Goal: Transaction & Acquisition: Purchase product/service

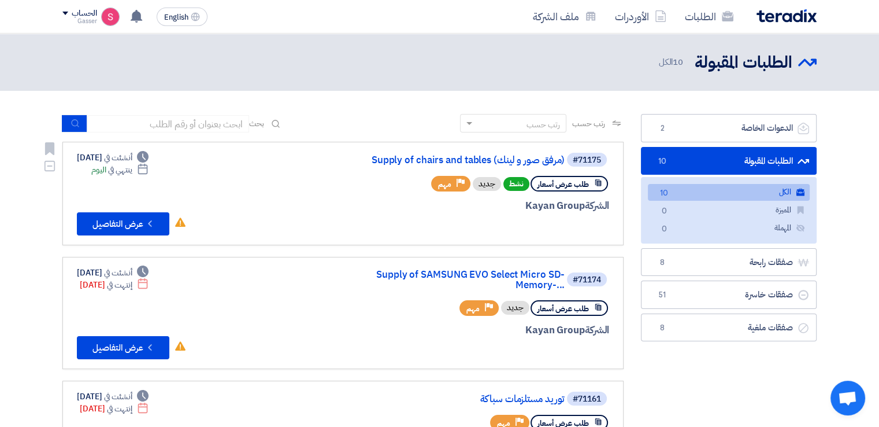
click at [493, 153] on div "#71175 Supply of chairs and tables (مرفق صور و لينك)" at bounding box center [470, 159] width 278 height 16
click at [488, 161] on link "Supply of chairs and tables (مرفق صور و لينك)" at bounding box center [449, 160] width 231 height 10
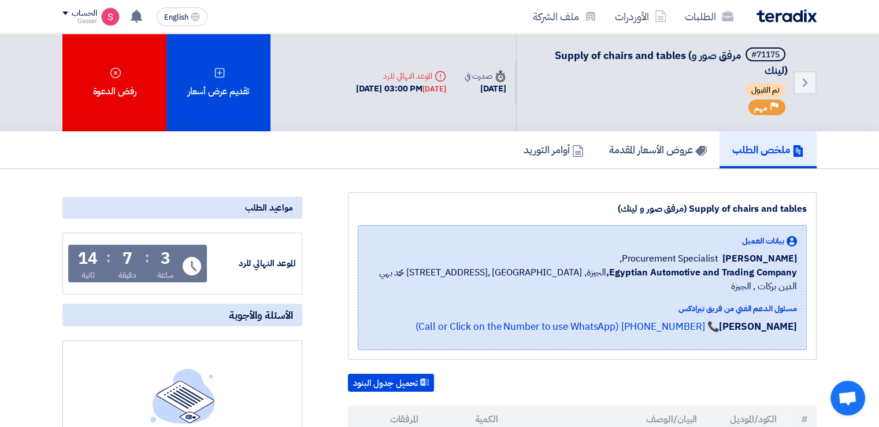
scroll to position [269, 0]
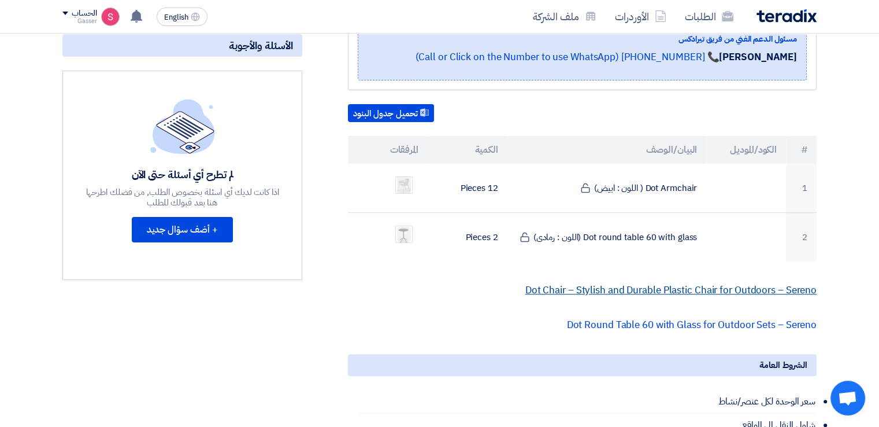
click at [609, 283] on link "Dot Chair – Stylish and Durable Plastic Chair for Outdoors – Sereno" at bounding box center [670, 290] width 291 height 14
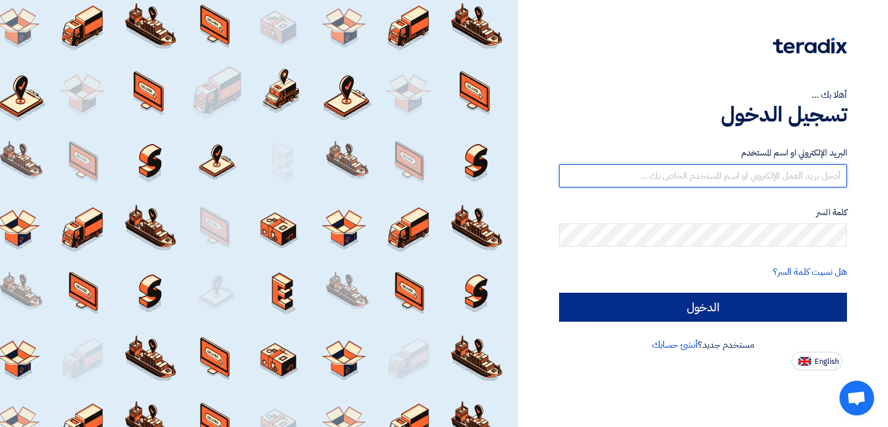
type input "[EMAIL_ADDRESS][DOMAIN_NAME]"
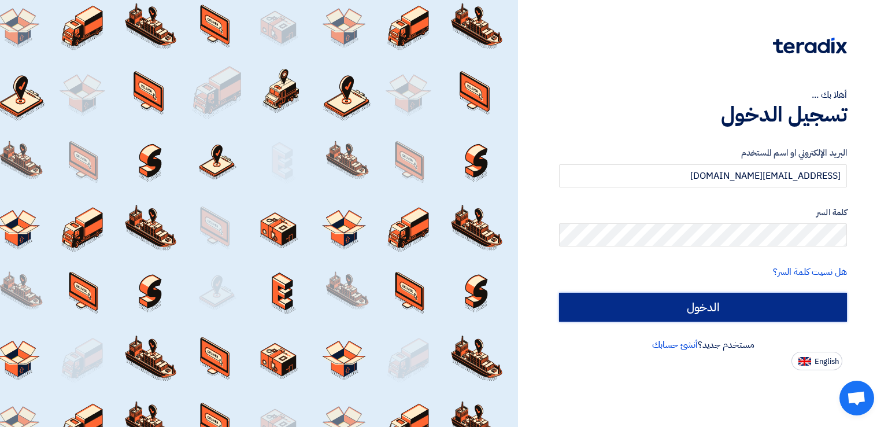
click at [692, 313] on input "الدخول" at bounding box center [703, 306] width 288 height 29
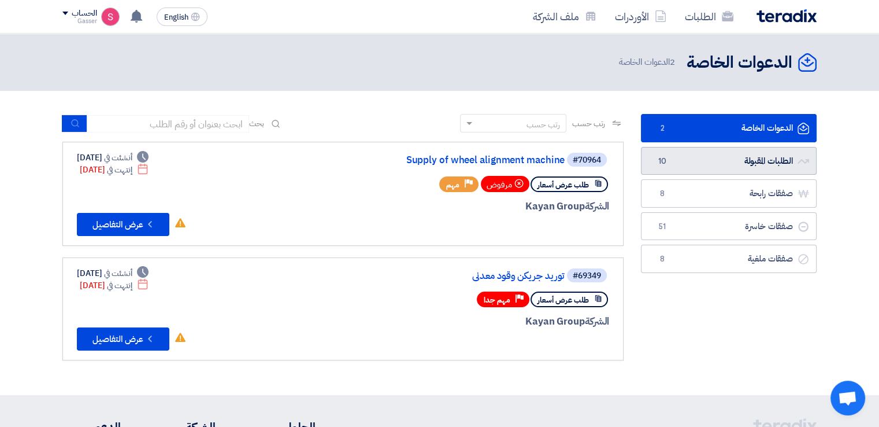
click at [684, 162] on link "الطلبات المقبولة الطلبات المقبولة 10" at bounding box center [729, 161] width 176 height 28
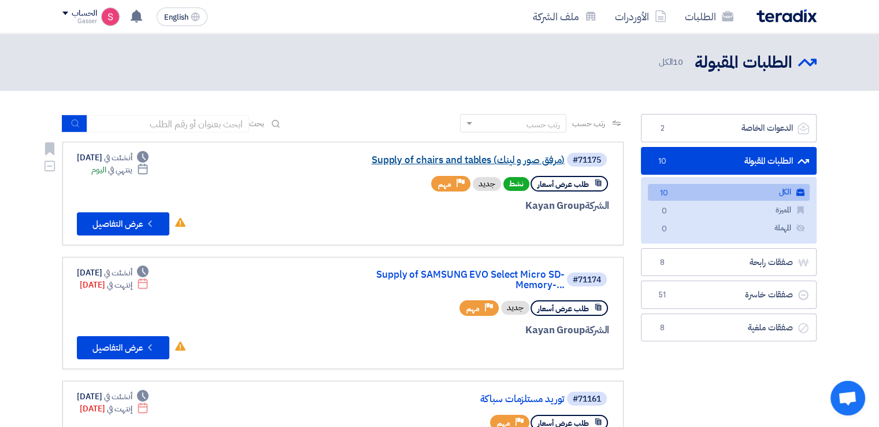
click at [518, 161] on link "Supply of chairs and tables (مرفق صور و لينك)" at bounding box center [449, 160] width 231 height 10
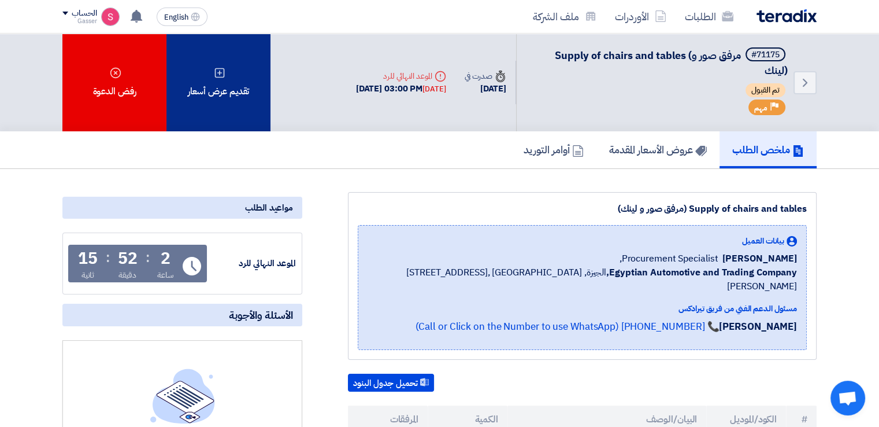
click at [223, 77] on div "تقديم عرض أسعار" at bounding box center [218, 83] width 104 height 98
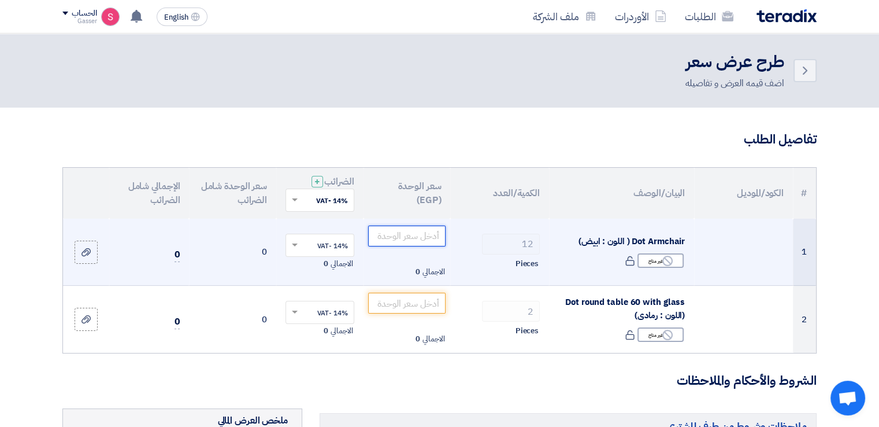
click at [408, 239] on input "number" at bounding box center [407, 235] width 78 height 21
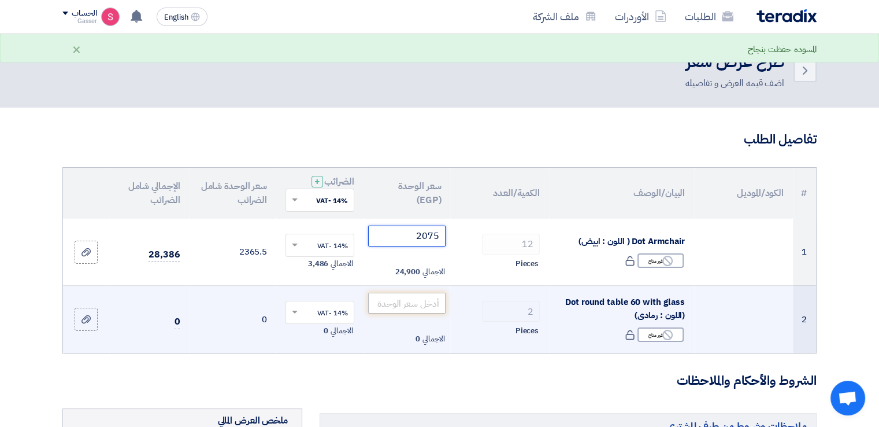
type input "2075"
click at [410, 301] on input "number" at bounding box center [407, 302] width 78 height 21
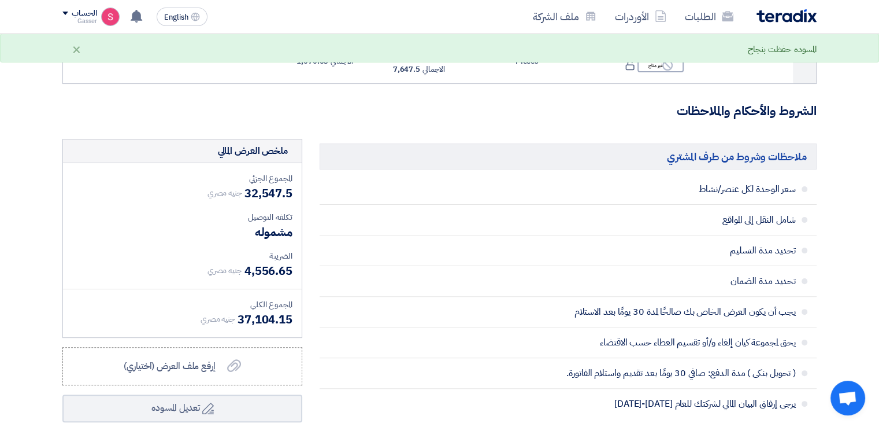
scroll to position [539, 0]
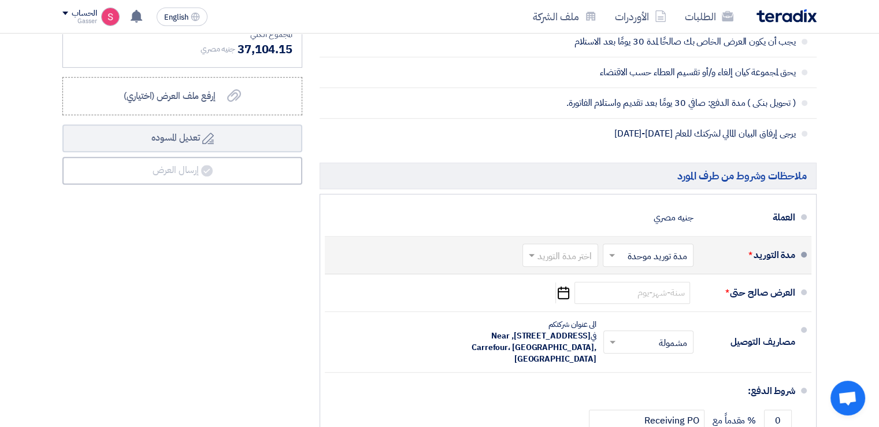
type input "3823.75"
click at [569, 246] on div at bounding box center [560, 254] width 75 height 17
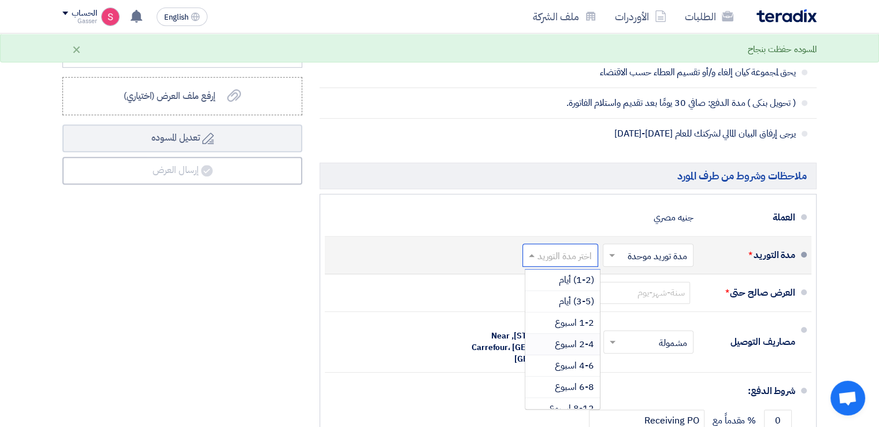
click at [572, 337] on span "2-4 اسبوع" at bounding box center [574, 344] width 39 height 14
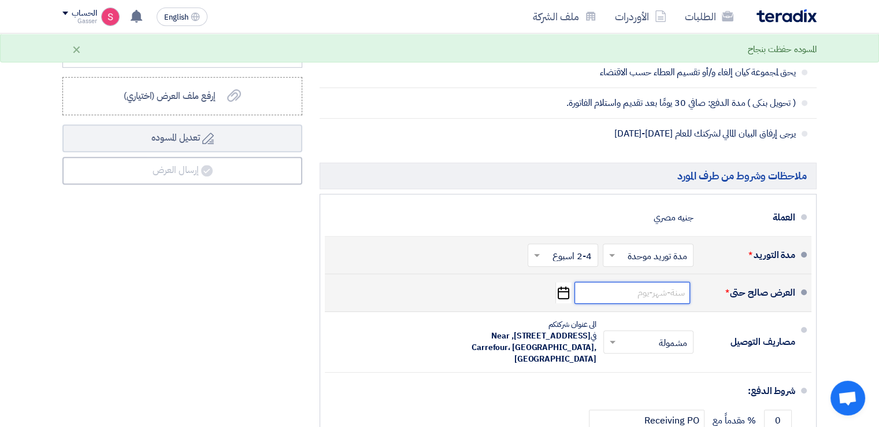
click at [653, 290] on input at bounding box center [633, 292] width 116 height 22
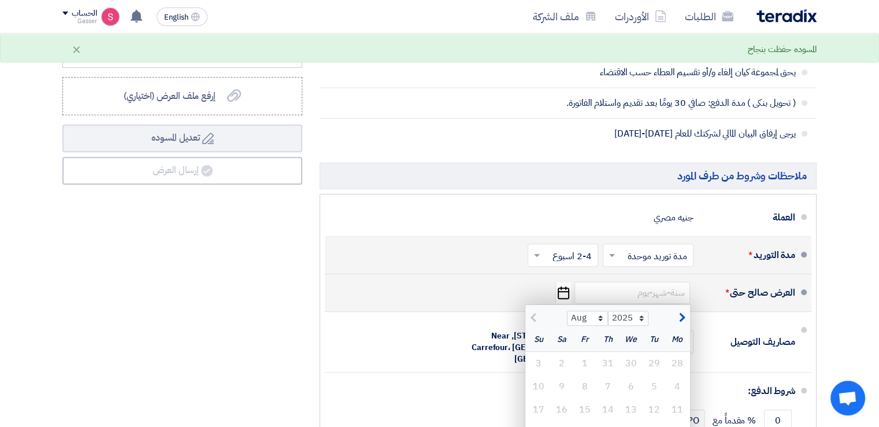
scroll to position [809, 0]
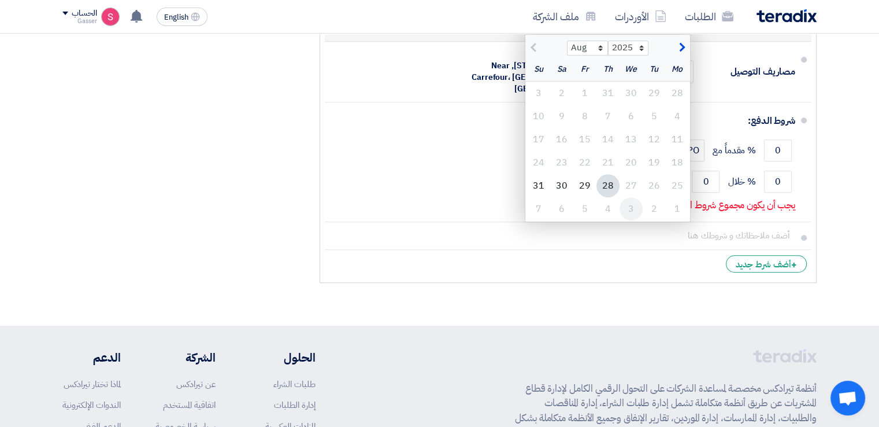
click at [632, 209] on div "3" at bounding box center [631, 208] width 23 height 23
type input "[DATE]"
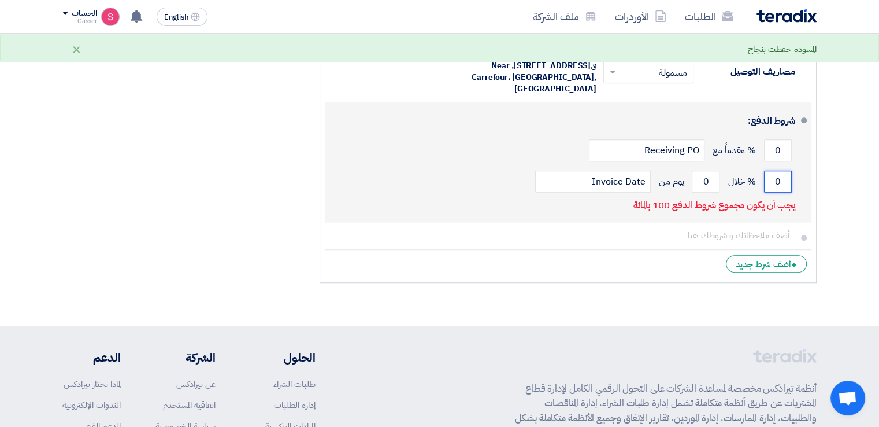
drag, startPoint x: 781, startPoint y: 181, endPoint x: 772, endPoint y: 181, distance: 8.7
click at [775, 181] on input "0" at bounding box center [778, 182] width 28 height 22
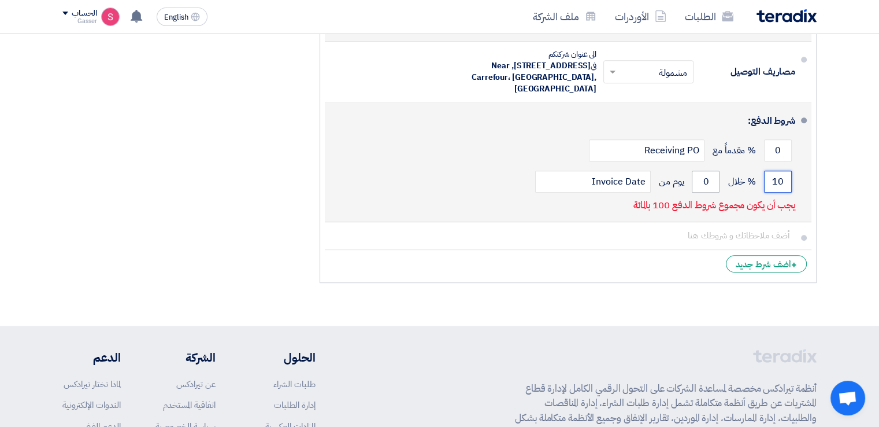
type input "10"
drag, startPoint x: 709, startPoint y: 182, endPoint x: 694, endPoint y: 188, distance: 16.6
click at [701, 182] on input "0" at bounding box center [706, 182] width 28 height 22
type input "15"
click at [784, 183] on input "10" at bounding box center [778, 182] width 28 height 22
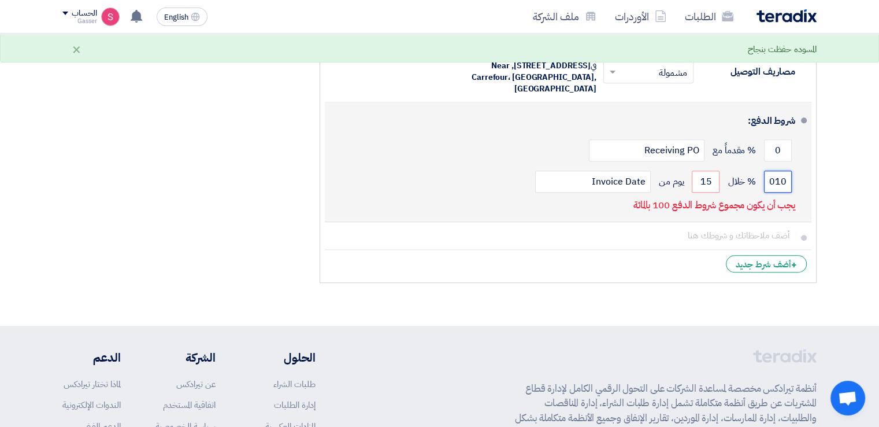
drag, startPoint x: 784, startPoint y: 179, endPoint x: 761, endPoint y: 182, distance: 23.2
click at [766, 182] on input "010" at bounding box center [778, 182] width 28 height 22
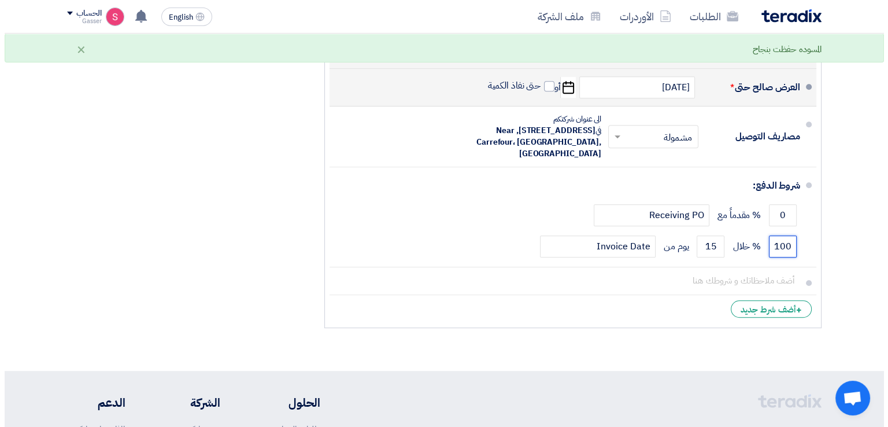
scroll to position [539, 0]
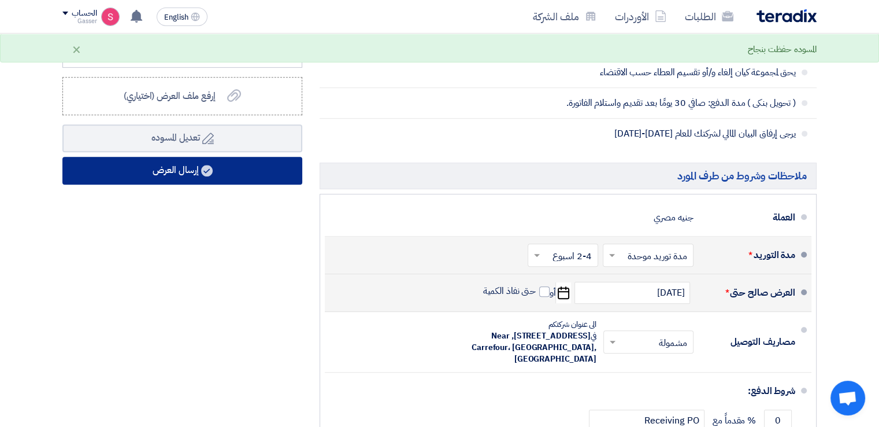
type input "100"
click at [210, 165] on use at bounding box center [207, 171] width 12 height 12
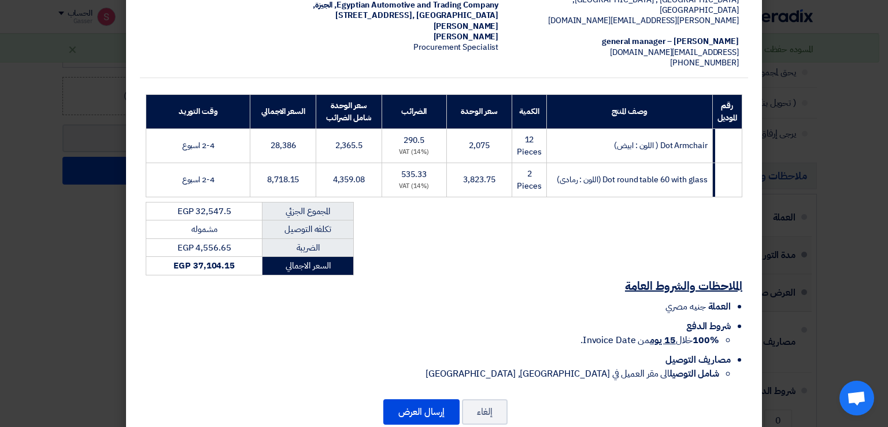
scroll to position [132, 0]
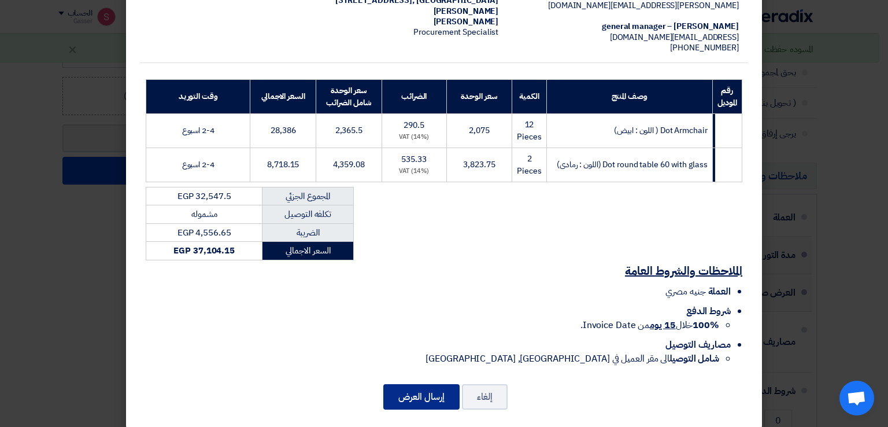
click at [434, 387] on button "إرسال العرض" at bounding box center [421, 396] width 76 height 25
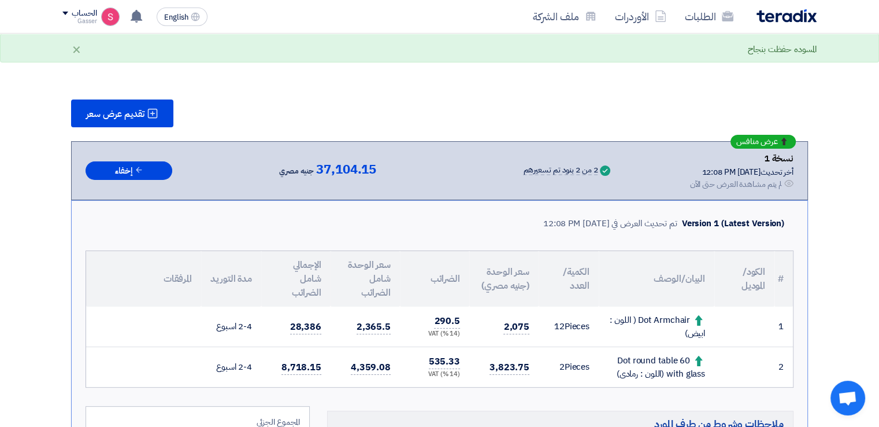
scroll to position [651, 0]
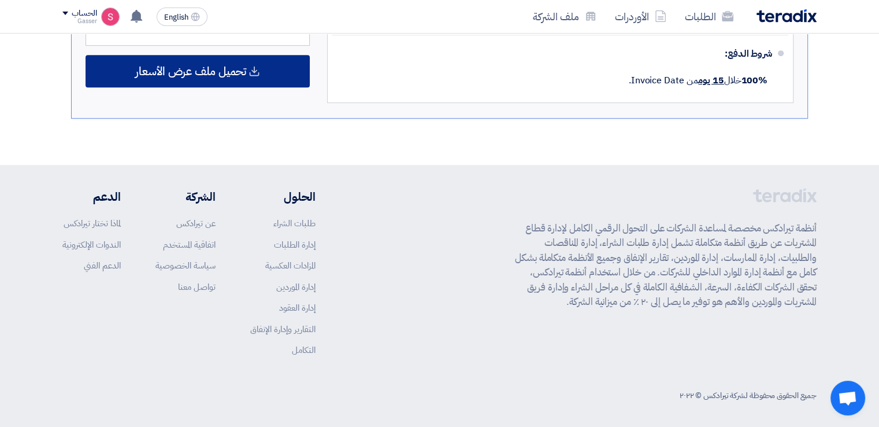
click at [192, 66] on span "تحميل ملف عرض الأسعار" at bounding box center [190, 71] width 111 height 10
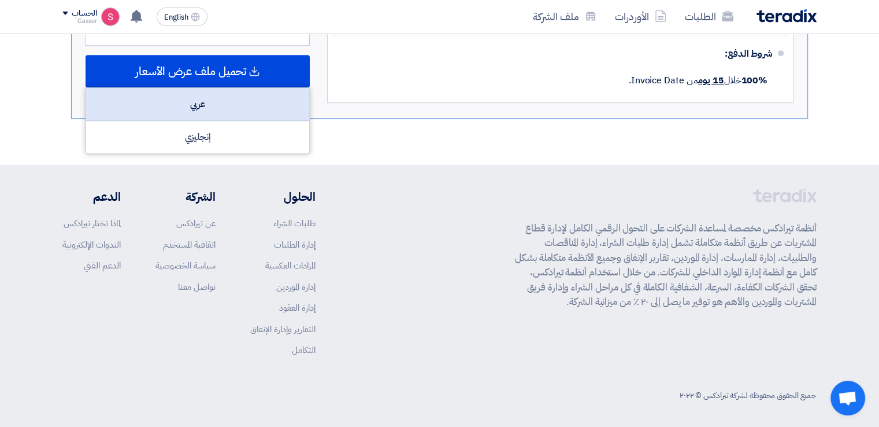
click at [238, 101] on div "عربي" at bounding box center [197, 104] width 223 height 33
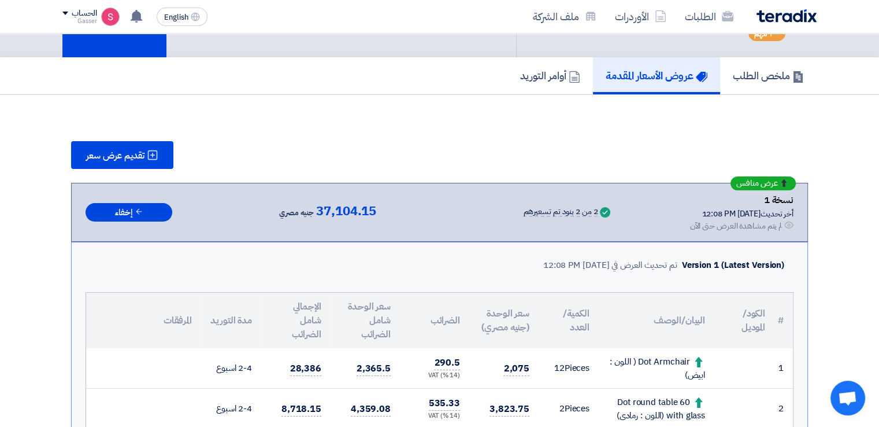
scroll to position [0, 0]
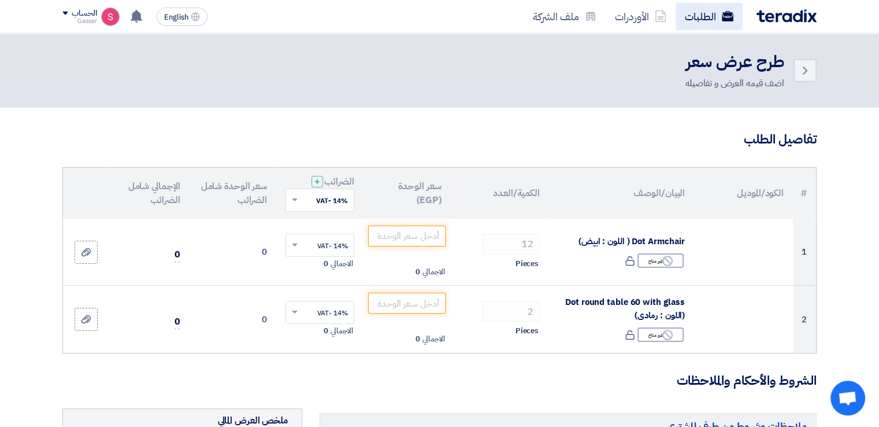
click at [706, 17] on link "الطلبات" at bounding box center [709, 16] width 67 height 27
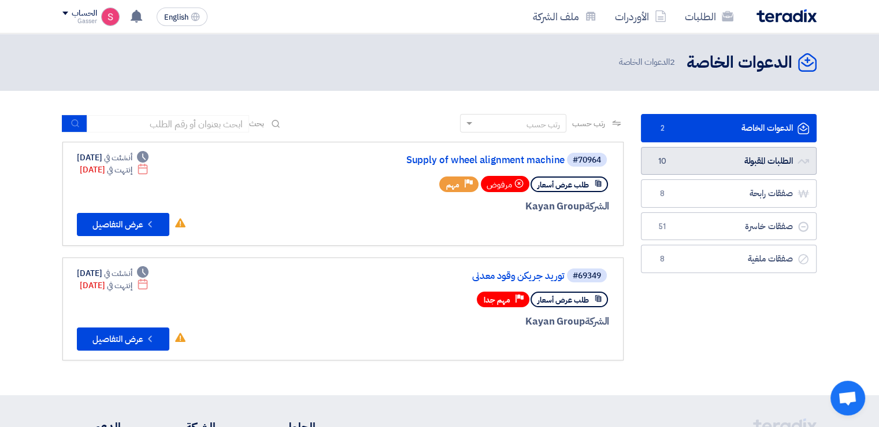
click at [683, 160] on link "الطلبات المقبولة الطلبات المقبولة 10" at bounding box center [729, 161] width 176 height 28
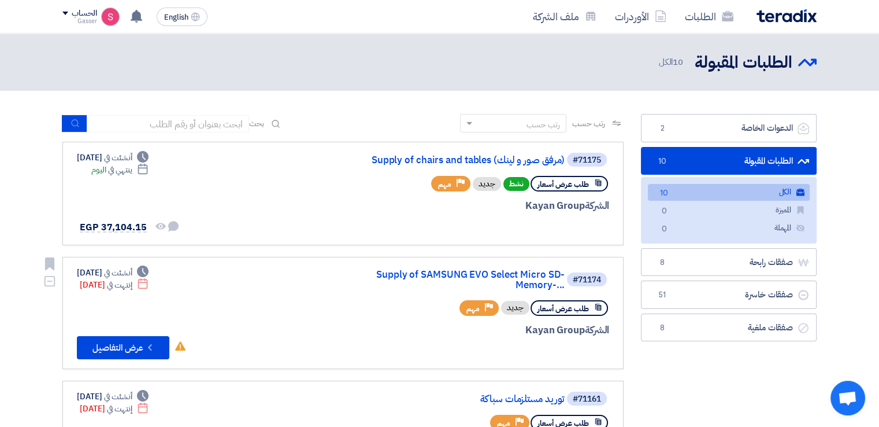
scroll to position [269, 0]
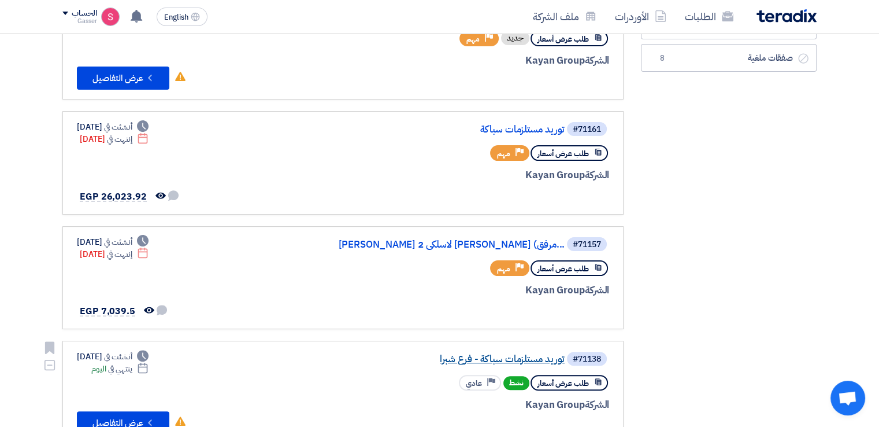
click at [483, 354] on link "توريد مستلزمات سباكة - فرع شبرا" at bounding box center [449, 359] width 231 height 10
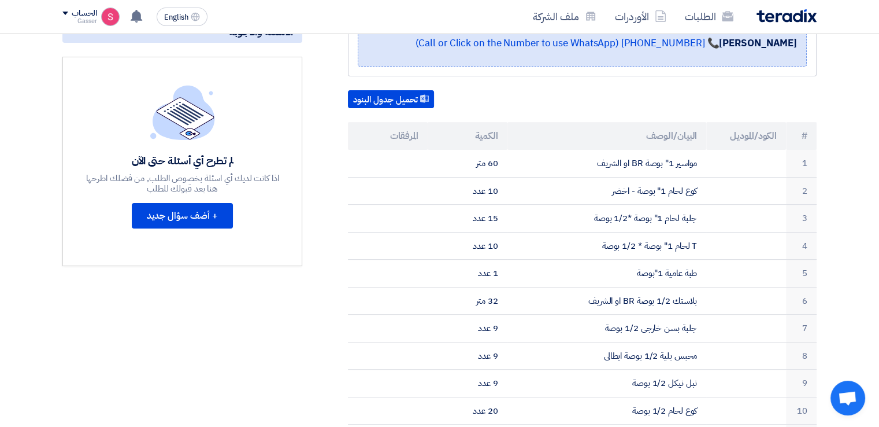
scroll to position [0, 0]
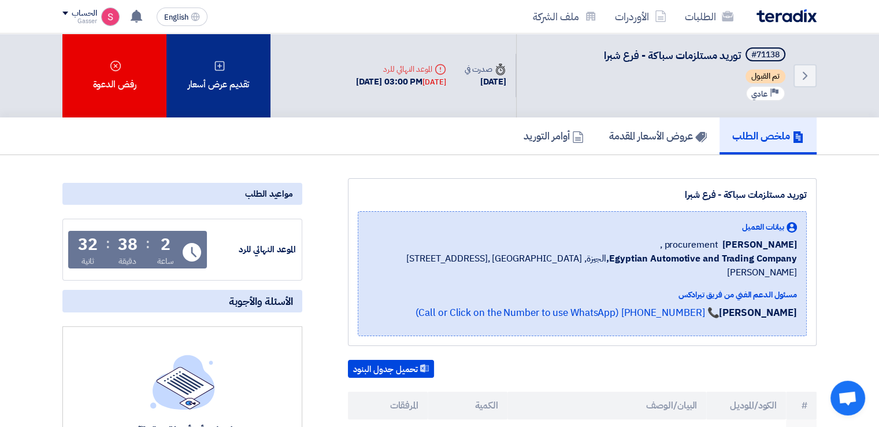
click at [223, 78] on div "تقديم عرض أسعار" at bounding box center [218, 76] width 104 height 84
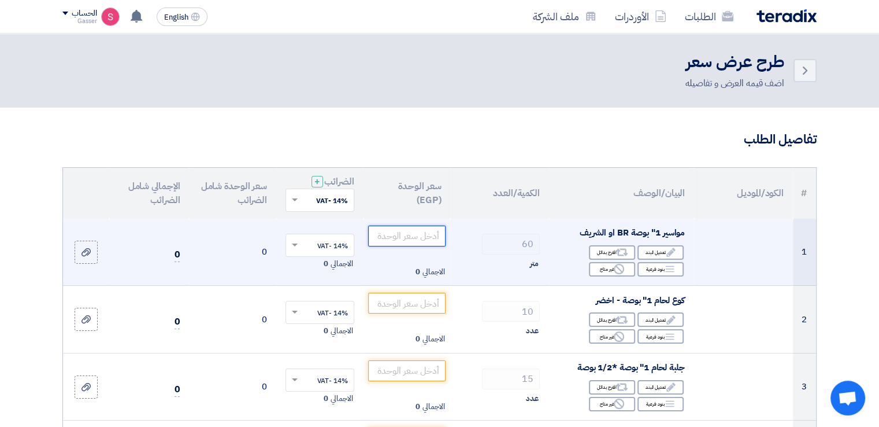
click at [428, 235] on input "number" at bounding box center [407, 235] width 78 height 21
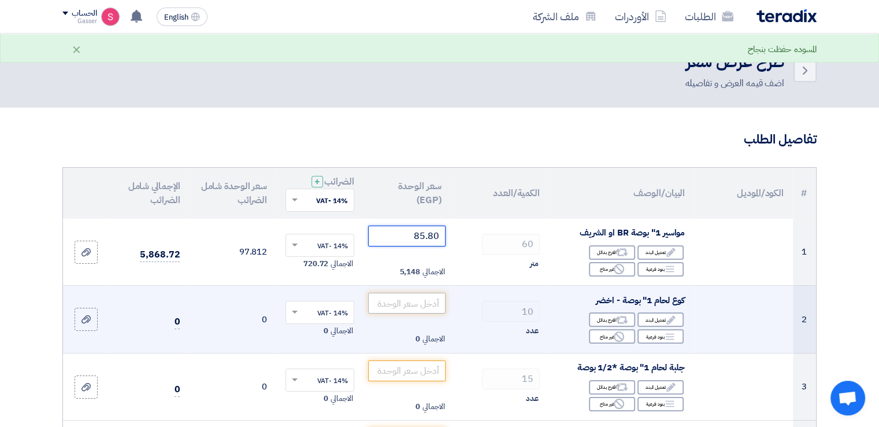
type input "85.80"
click at [424, 308] on input "number" at bounding box center [407, 302] width 78 height 21
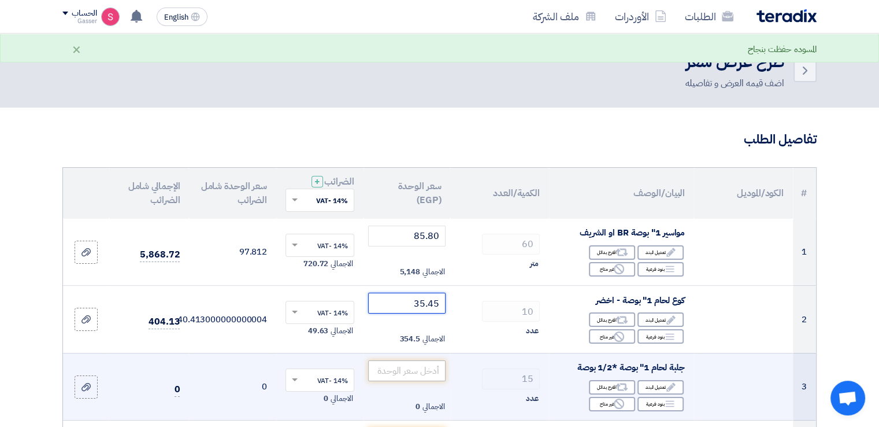
type input "35.45"
click at [417, 371] on input "number" at bounding box center [407, 370] width 78 height 21
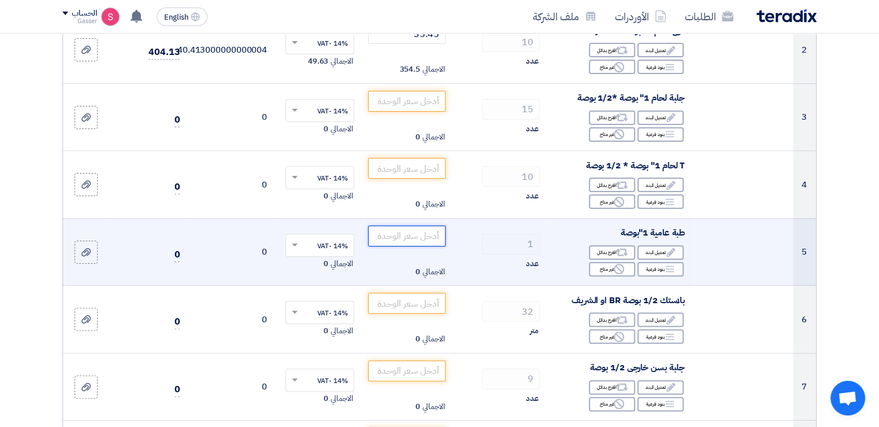
click at [402, 239] on input "number" at bounding box center [407, 235] width 78 height 21
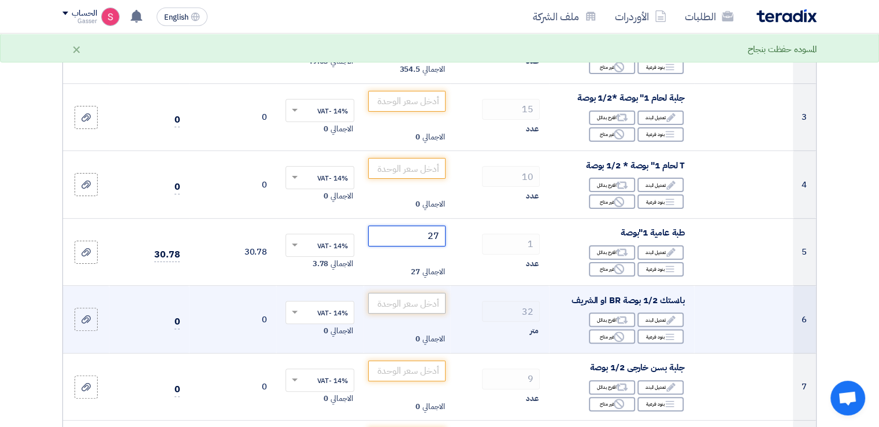
type input "27"
click at [421, 301] on input "number" at bounding box center [407, 302] width 78 height 21
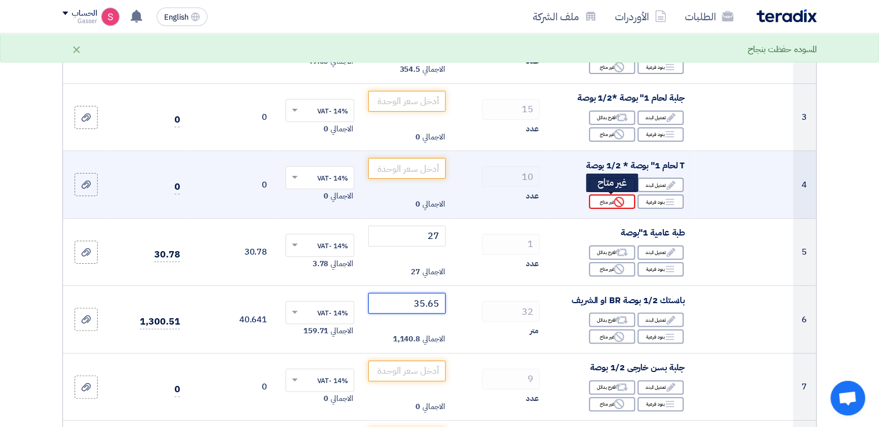
type input "35.65"
click at [601, 197] on div "Reject غير متاح" at bounding box center [612, 201] width 46 height 14
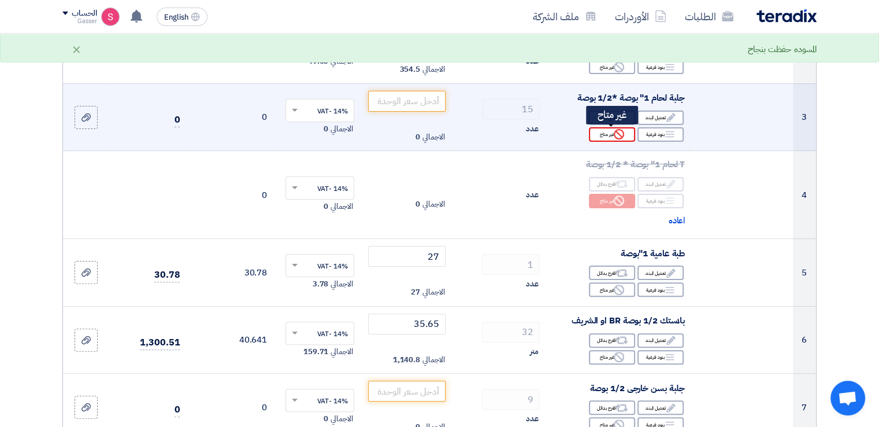
click at [608, 135] on div "Reject غير متاح" at bounding box center [612, 134] width 46 height 14
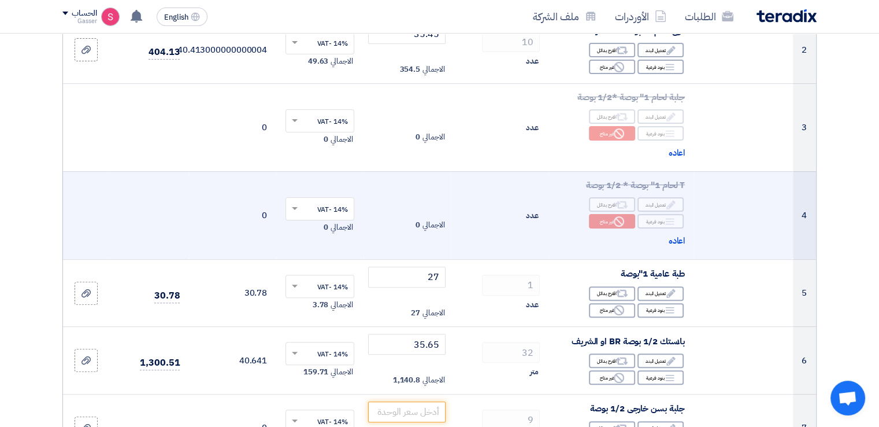
scroll to position [539, 0]
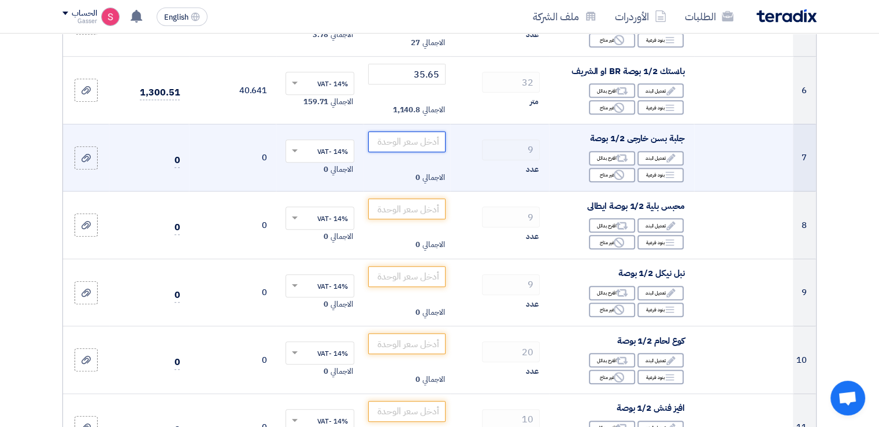
click at [416, 137] on input "number" at bounding box center [407, 141] width 78 height 21
type input "107.9"
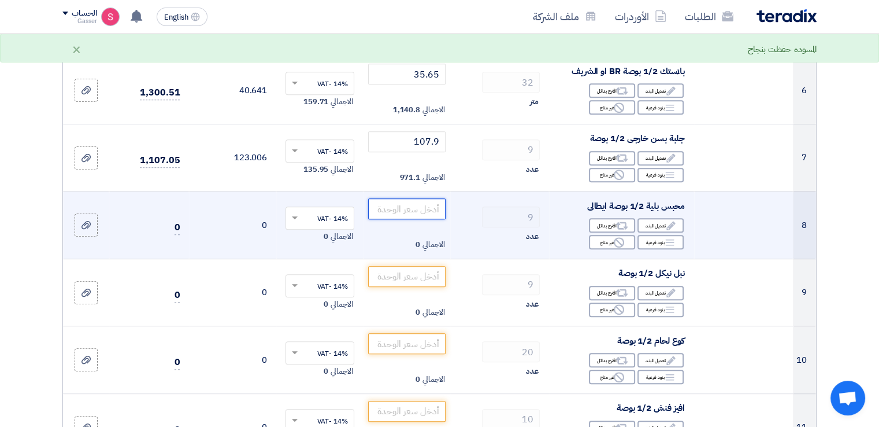
click at [412, 202] on input "number" at bounding box center [407, 208] width 78 height 21
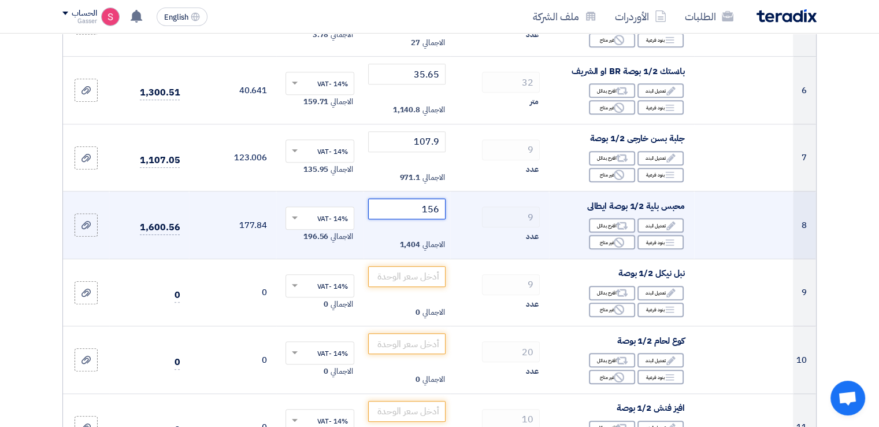
type input "156"
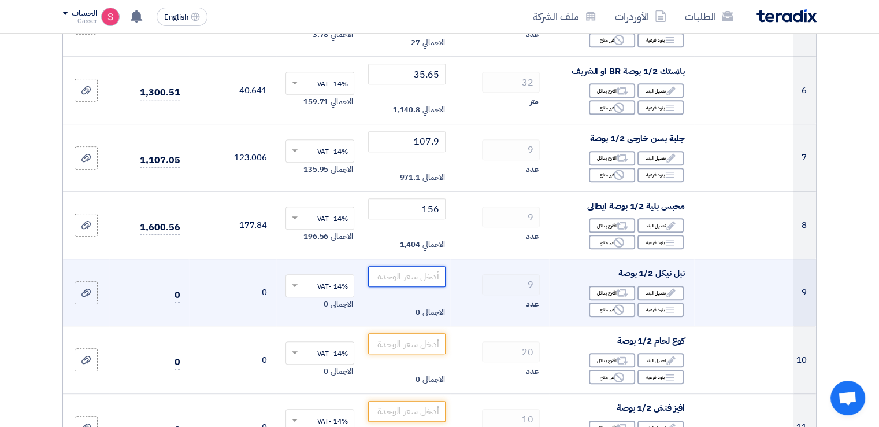
click at [428, 278] on input "number" at bounding box center [407, 276] width 78 height 21
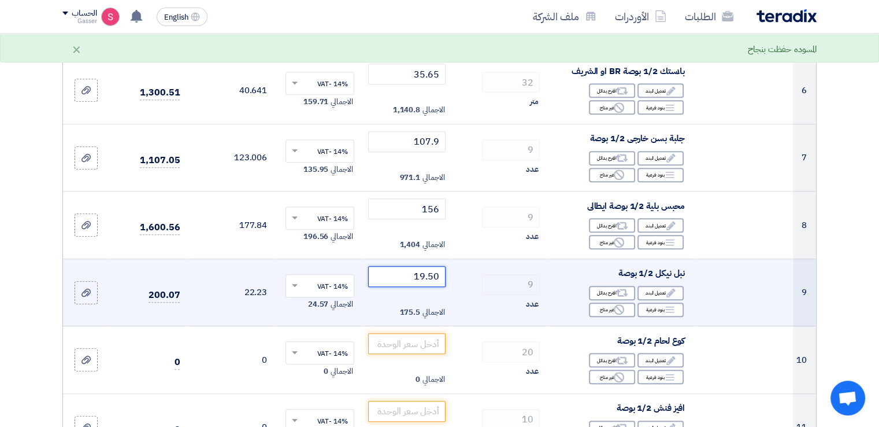
type input "19.50"
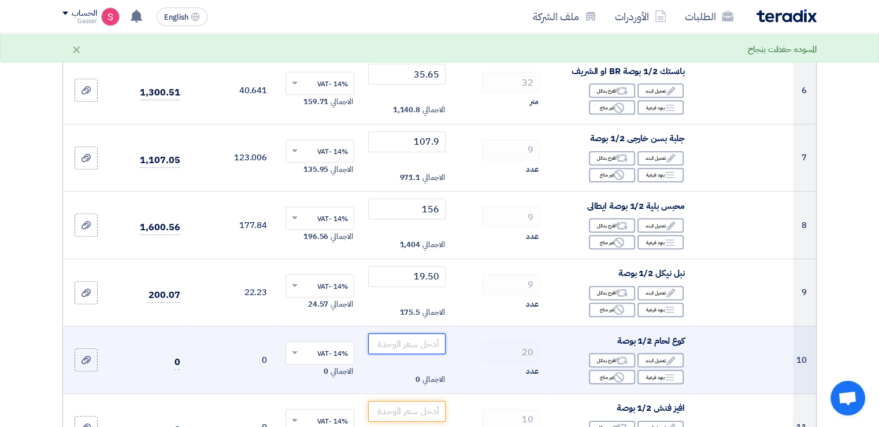
click at [412, 343] on input "number" at bounding box center [407, 343] width 78 height 21
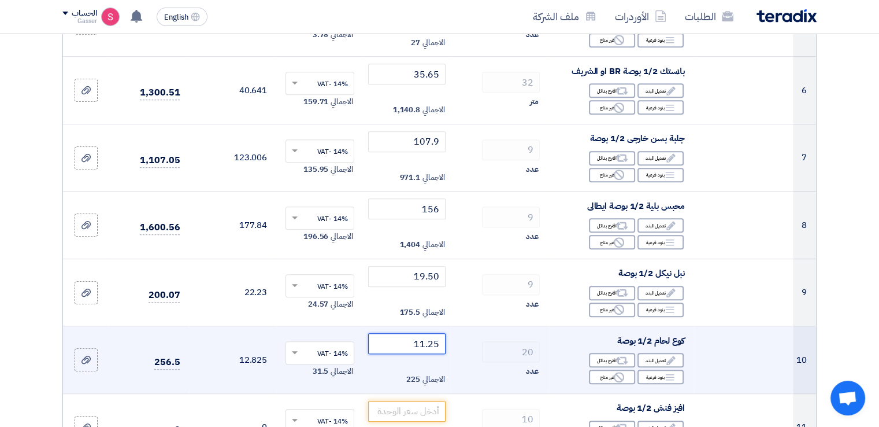
type input "11.25"
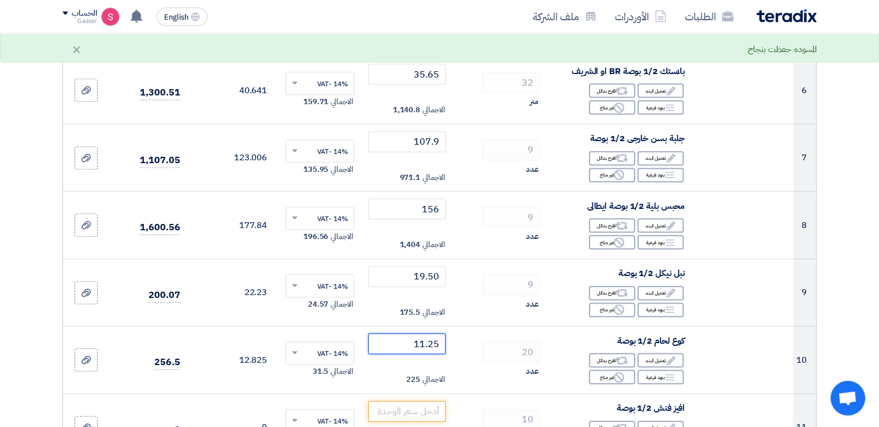
scroll to position [809, 0]
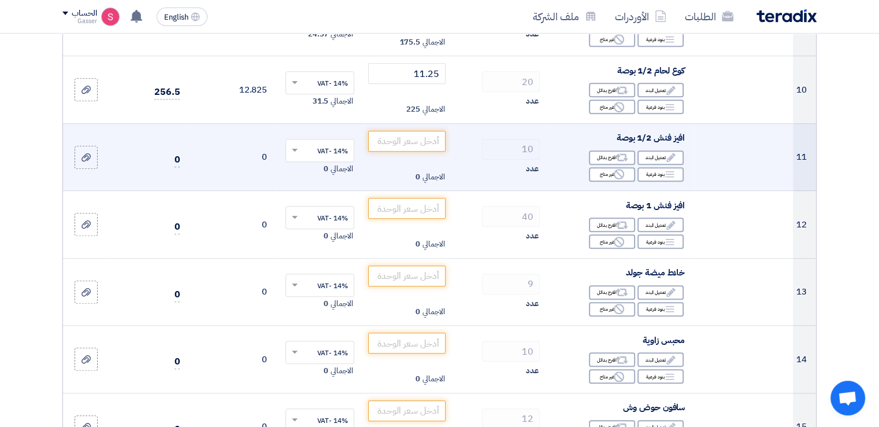
click at [610, 128] on td "افيز فنش 1/2 بوصة Edit تعديل البند Alternative اقترح بدائل Breakdown بنود فرعية" at bounding box center [621, 157] width 145 height 68
drag, startPoint x: 606, startPoint y: 135, endPoint x: 710, endPoint y: 135, distance: 104.6
click at [710, 135] on tr "11 افيز فنش 1/2 بوصة Edit تعديل البند Alternative اقترح بدائل Breakdown" at bounding box center [439, 157] width 753 height 68
copy tr "افيز فنش 1/2 بوصة"
click at [407, 147] on input "number" at bounding box center [407, 141] width 78 height 21
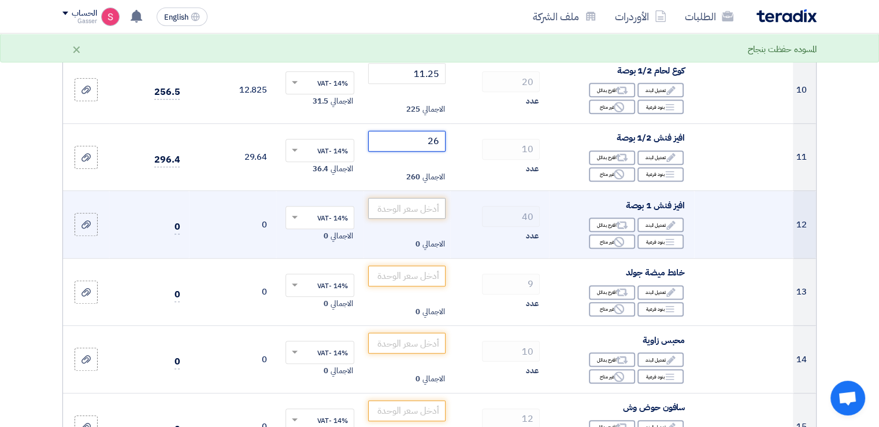
type input "26"
click at [409, 212] on input "number" at bounding box center [407, 208] width 78 height 21
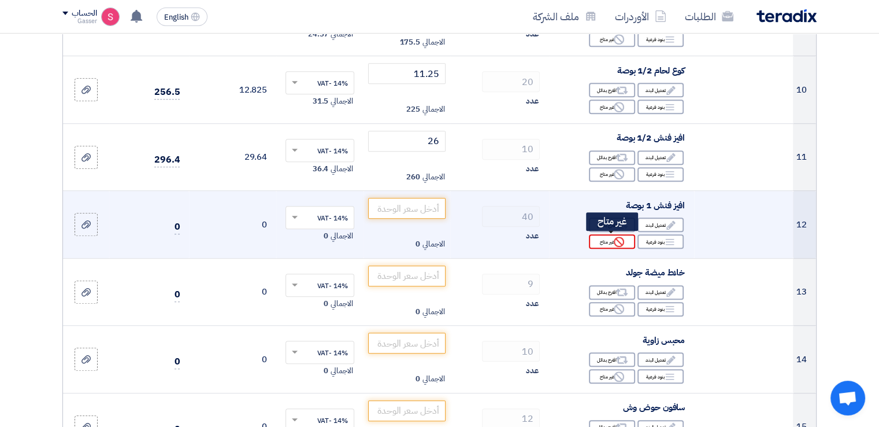
click at [629, 241] on div "Reject غير متاح" at bounding box center [612, 241] width 46 height 14
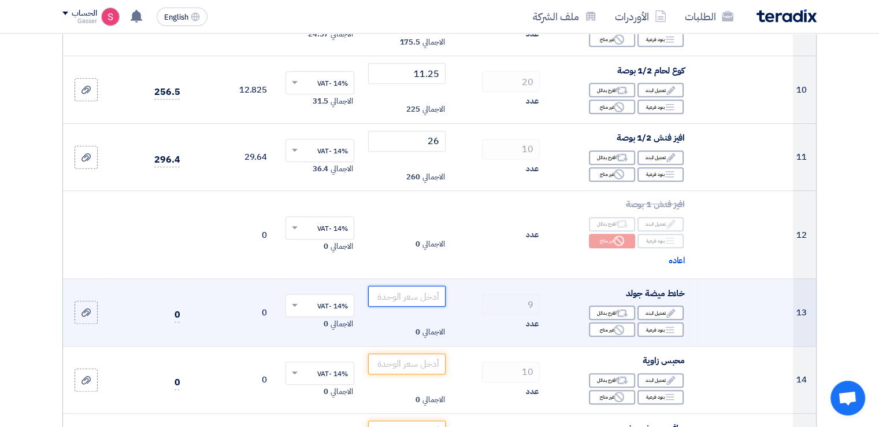
click at [417, 292] on input "number" at bounding box center [407, 296] width 78 height 21
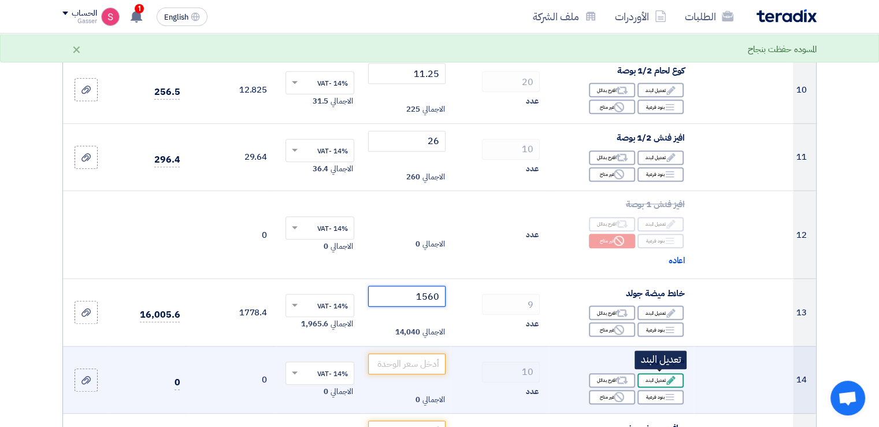
type input "1560"
click at [654, 376] on div "Edit تعديل البند" at bounding box center [661, 380] width 46 height 14
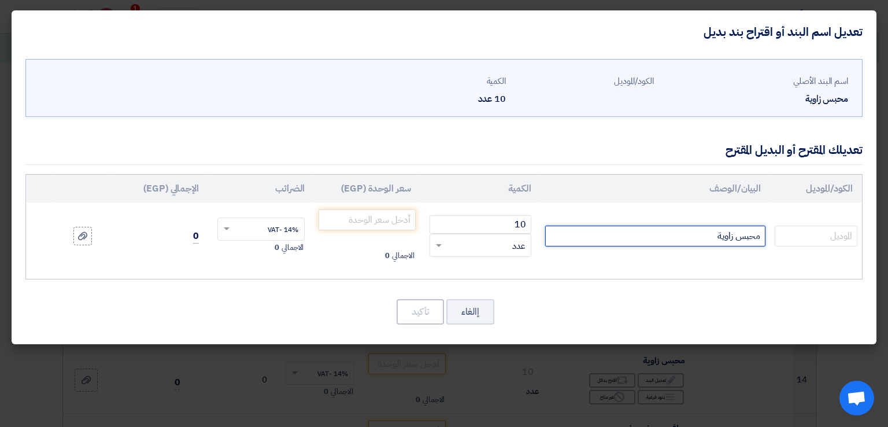
click at [670, 225] on input "محبس زاوية" at bounding box center [655, 235] width 220 height 21
type input "محبس زاوية 1/2""
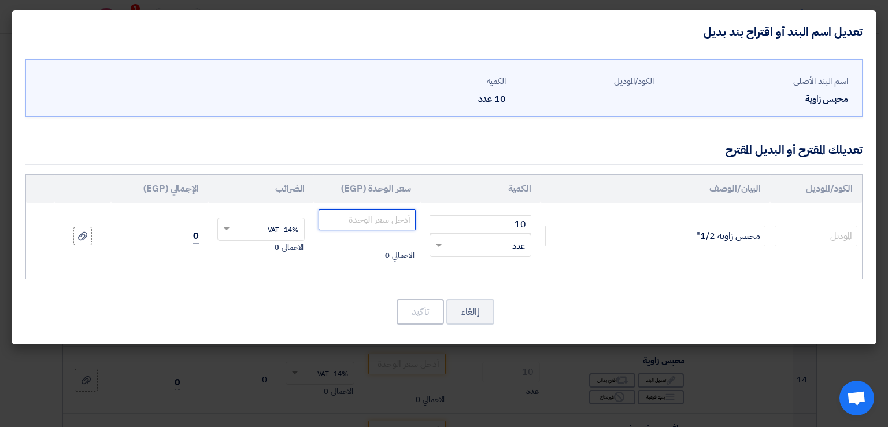
click at [353, 210] on input "number" at bounding box center [366, 219] width 97 height 21
type input "169"
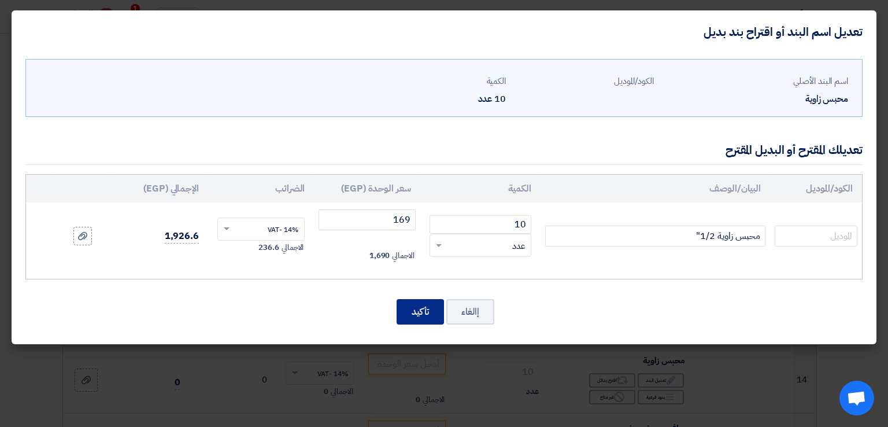
click at [414, 306] on button "تأكيد" at bounding box center [420, 311] width 47 height 25
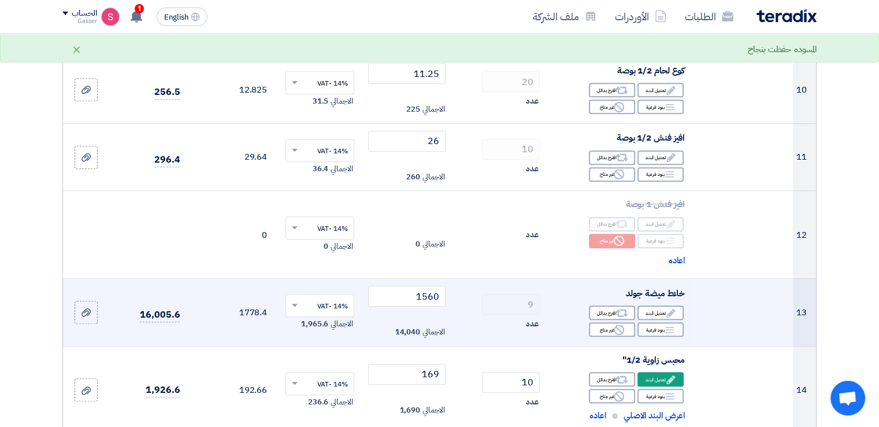
scroll to position [1079, 0]
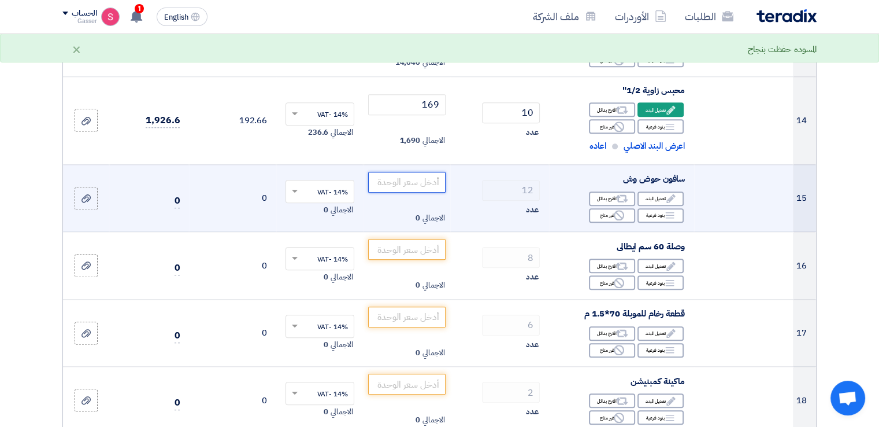
click at [409, 180] on input "number" at bounding box center [407, 182] width 78 height 21
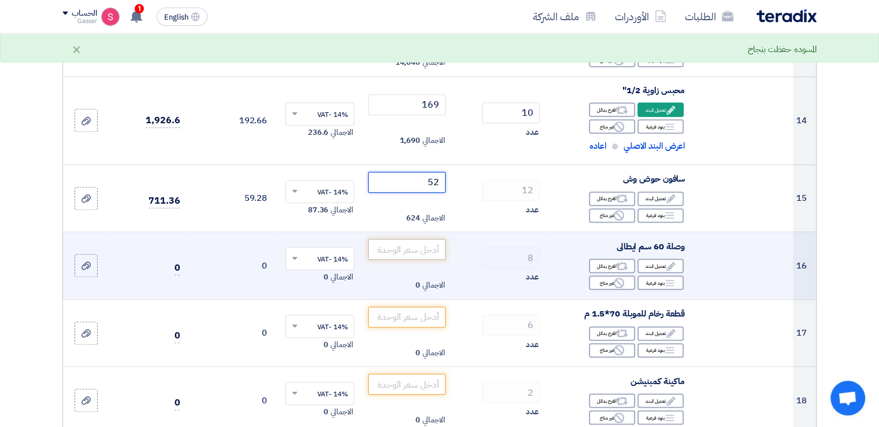
type input "52"
click at [391, 241] on input "number" at bounding box center [407, 249] width 78 height 21
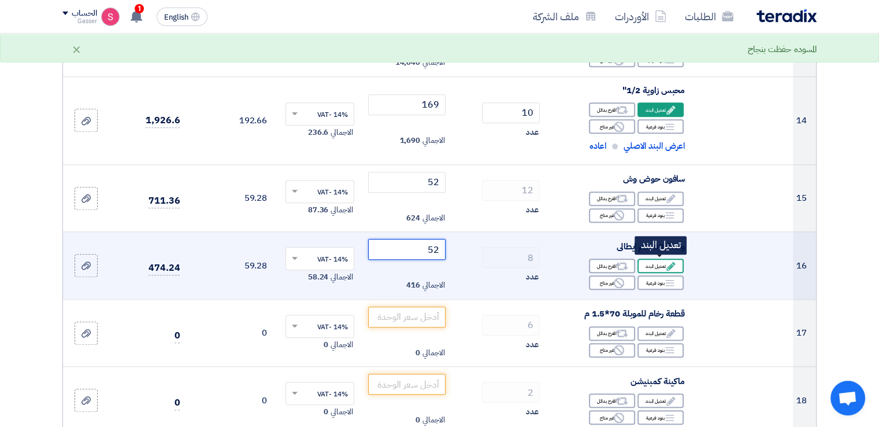
type input "52"
click at [649, 264] on div "Edit تعديل البند" at bounding box center [661, 265] width 46 height 14
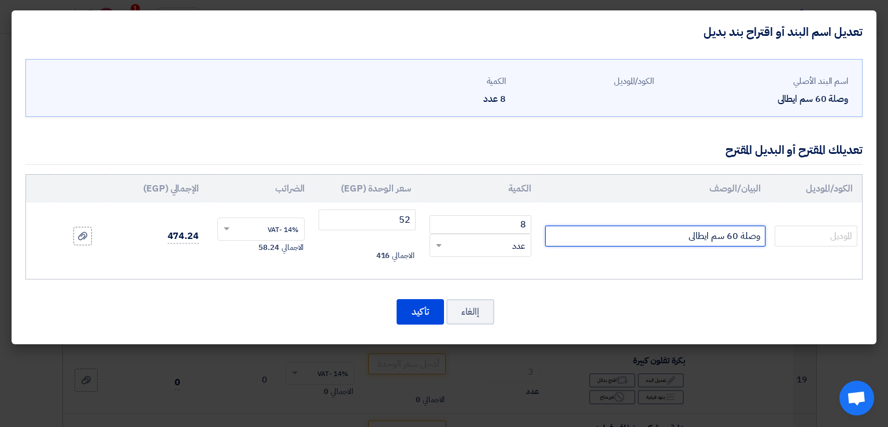
click at [642, 229] on input "وصلة 60 سم ايطالى" at bounding box center [655, 235] width 220 height 21
drag, startPoint x: 647, startPoint y: 229, endPoint x: 710, endPoint y: 229, distance: 63.6
click at [710, 229] on input "وصلة 60 سم ايطالى" at bounding box center [655, 235] width 220 height 21
type input "وصلة 60 سم اسبانى للسخان"
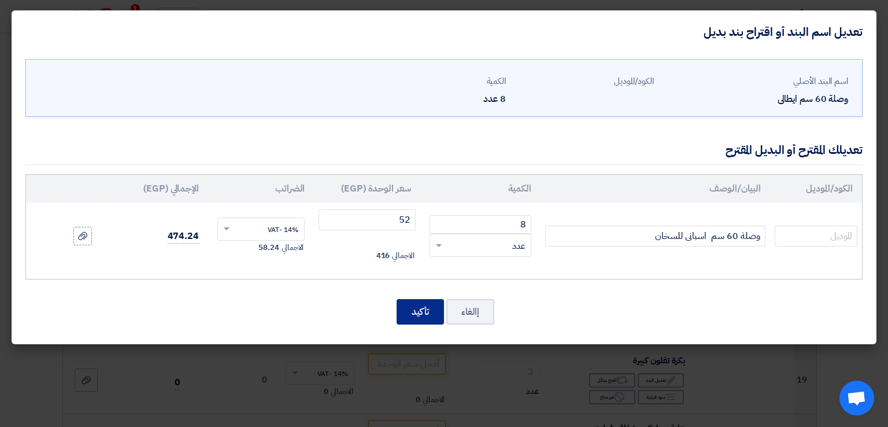
click at [405, 310] on button "تأكيد" at bounding box center [420, 311] width 47 height 25
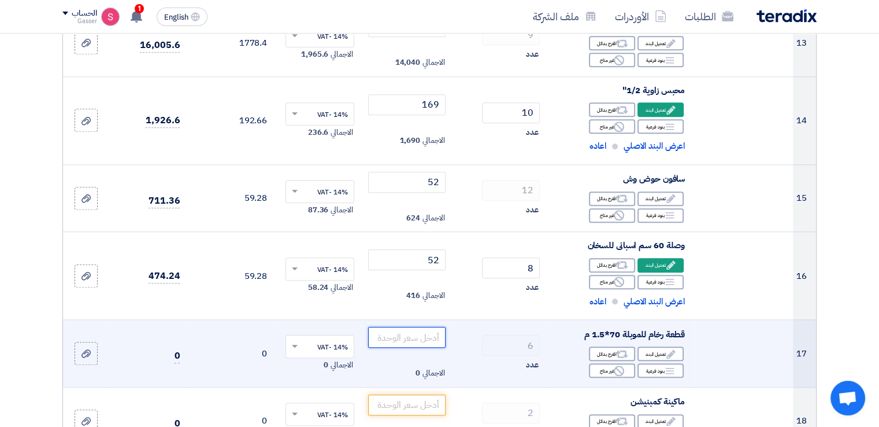
click at [391, 337] on input "number" at bounding box center [407, 337] width 78 height 21
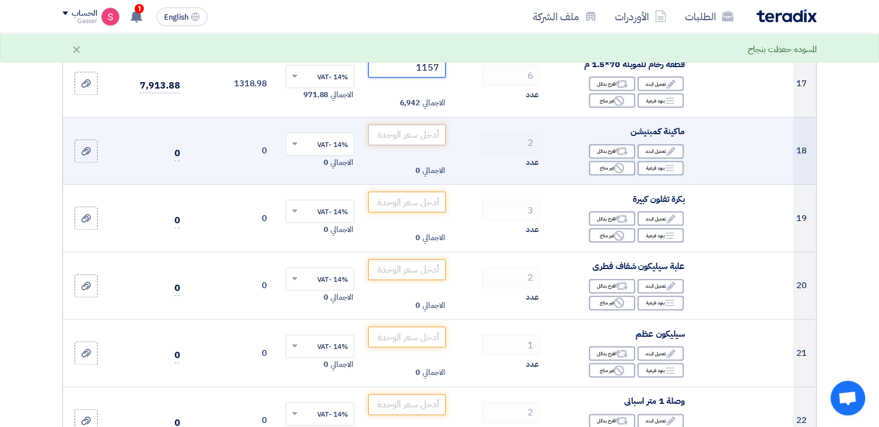
type input "1157"
click at [393, 133] on input "number" at bounding box center [407, 134] width 78 height 21
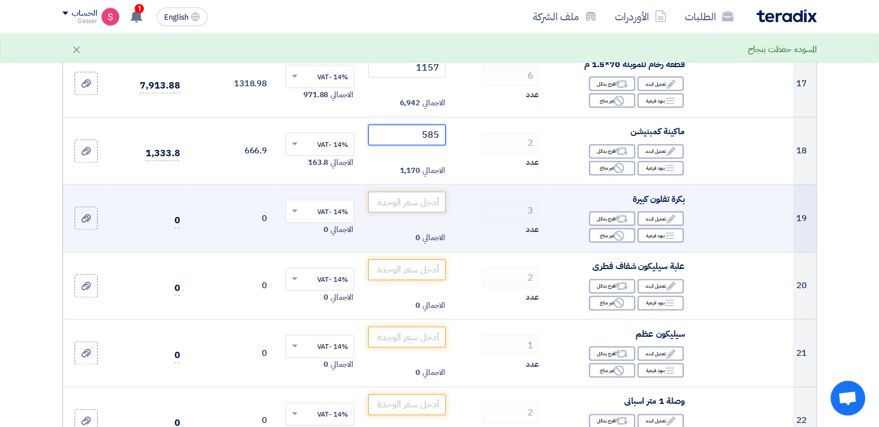
type input "585"
click at [405, 197] on input "number" at bounding box center [407, 201] width 78 height 21
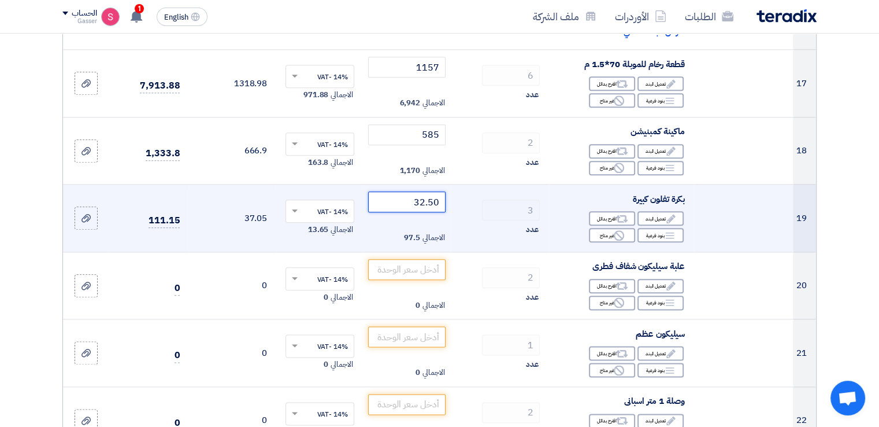
type input "32.50"
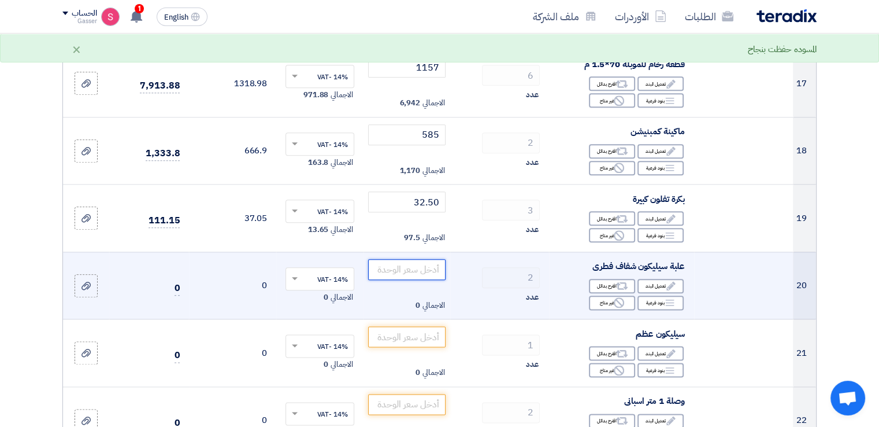
click at [424, 262] on input "number" at bounding box center [407, 269] width 78 height 21
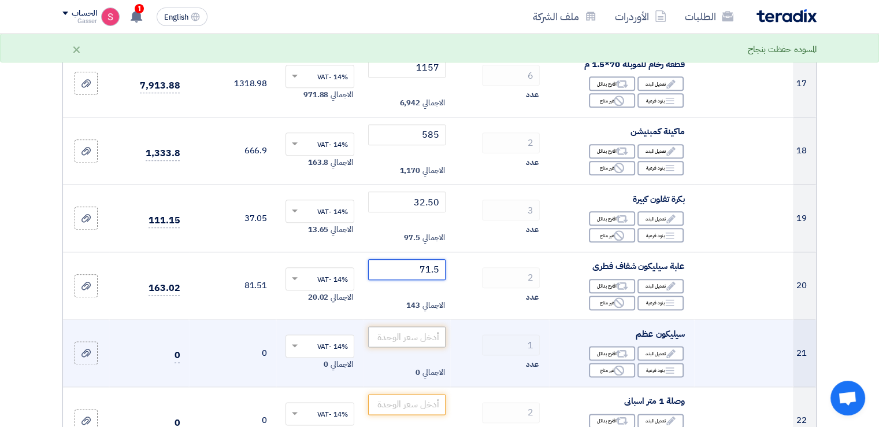
type input "71.5"
click at [431, 339] on input "number" at bounding box center [407, 336] width 78 height 21
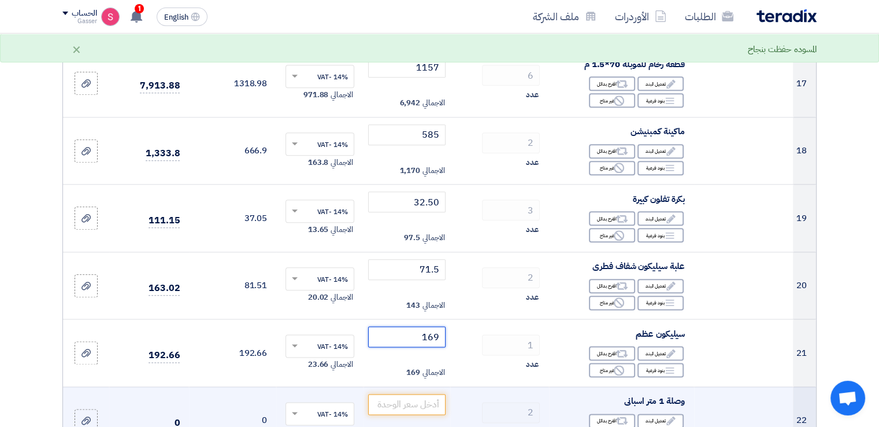
type input "169"
click at [397, 413] on td "الاجمالي 0" at bounding box center [407, 420] width 87 height 68
click at [406, 399] on input "number" at bounding box center [407, 404] width 78 height 21
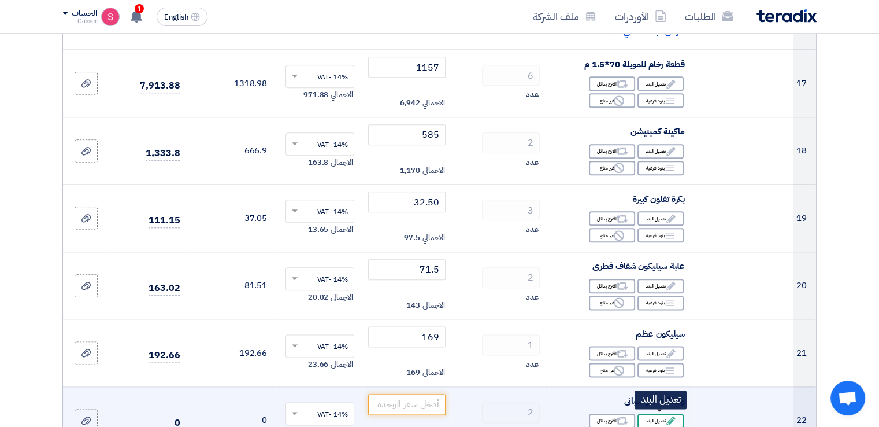
click at [655, 417] on div "Edit تعديل البند" at bounding box center [661, 420] width 46 height 14
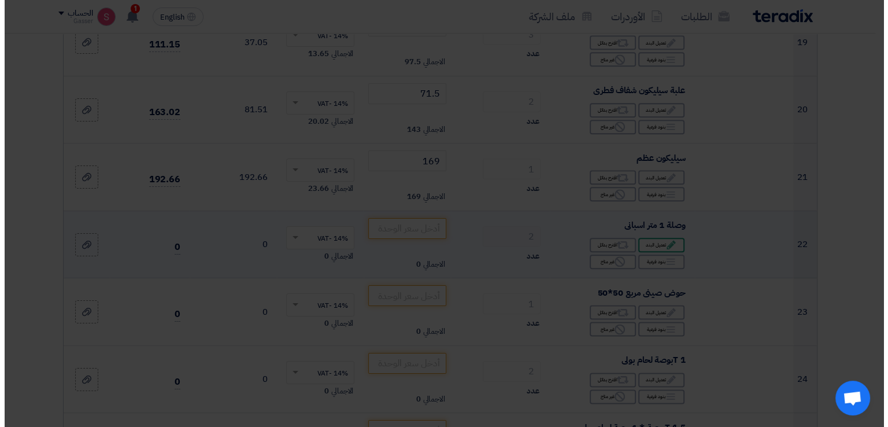
scroll to position [1261, 0]
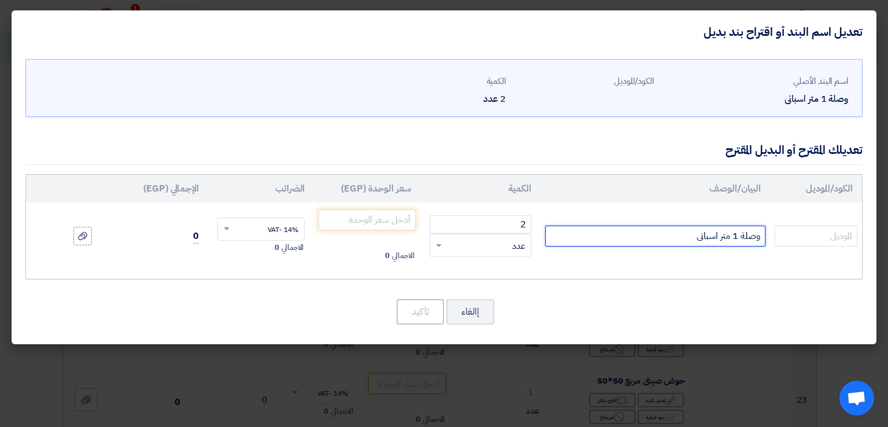
drag, startPoint x: 736, startPoint y: 243, endPoint x: 717, endPoint y: 246, distance: 18.6
click at [717, 246] on td "وصلة 1 متر اسبانى" at bounding box center [654, 235] width 229 height 67
type input "وصلة 80 سم اسبانى"
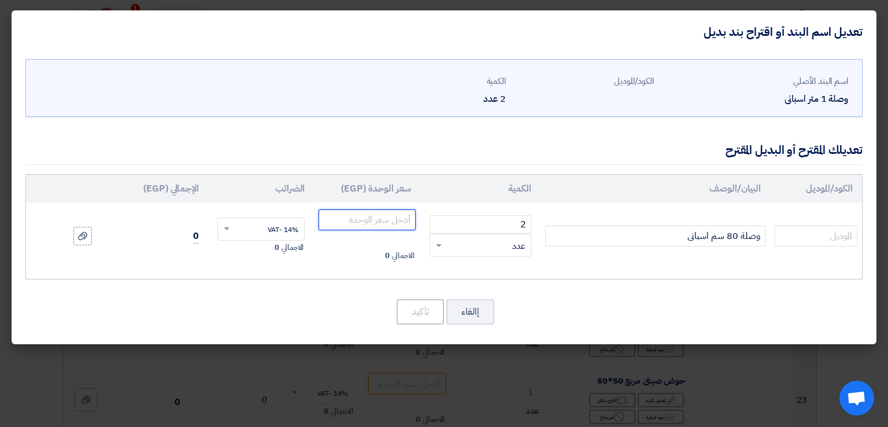
click at [366, 216] on input "number" at bounding box center [366, 219] width 97 height 21
type input "84.5"
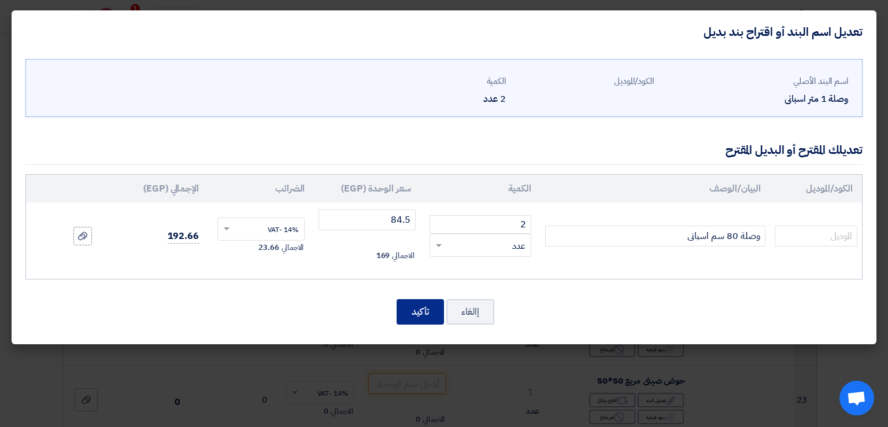
click at [428, 313] on button "تأكيد" at bounding box center [420, 311] width 47 height 25
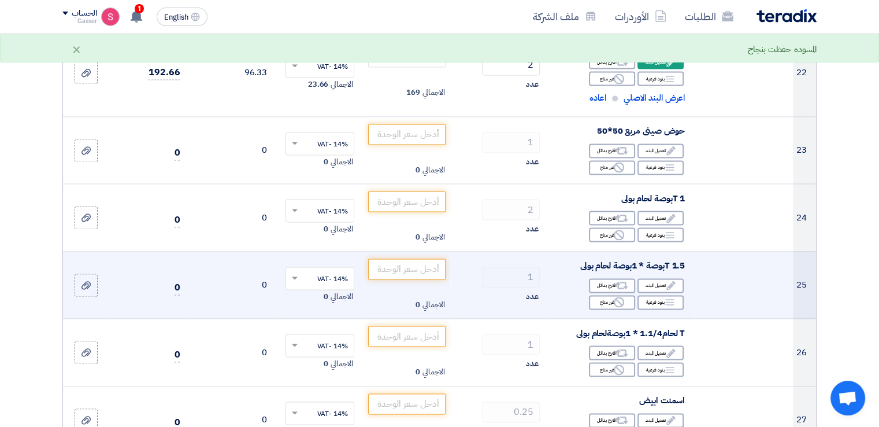
scroll to position [1976, 0]
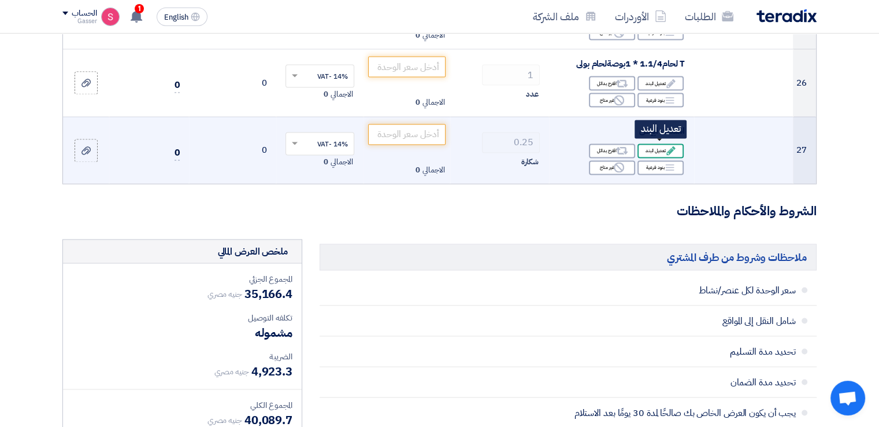
click at [657, 149] on div "Edit تعديل البند" at bounding box center [661, 150] width 46 height 14
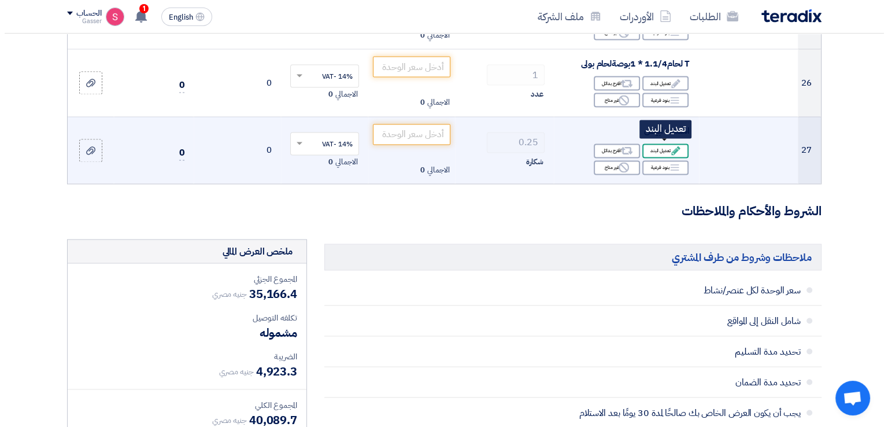
scroll to position [1712, 0]
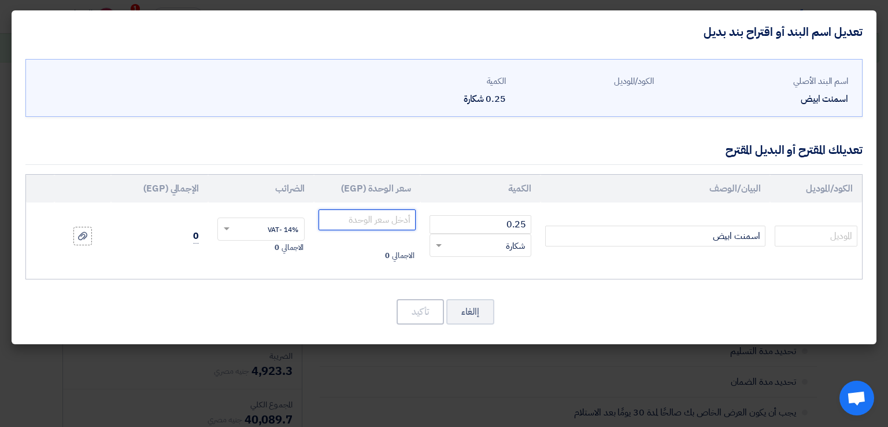
click at [359, 220] on input "number" at bounding box center [366, 219] width 97 height 21
type input "97.50"
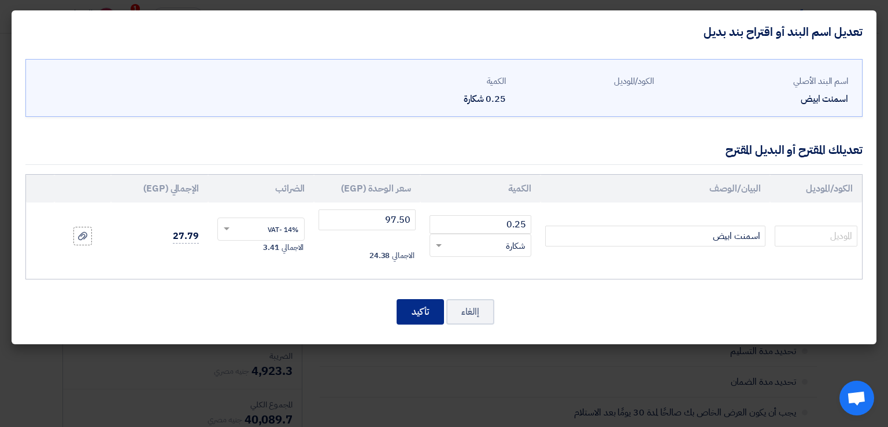
click at [409, 309] on button "تأكيد" at bounding box center [420, 311] width 47 height 25
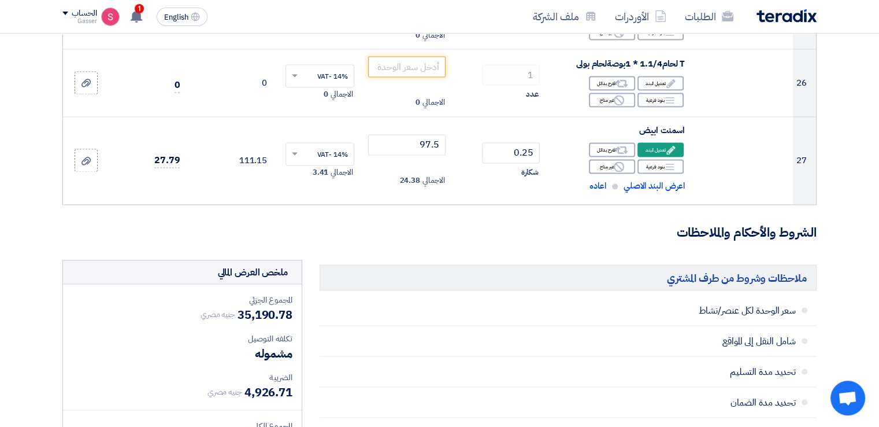
scroll to position [2246, 0]
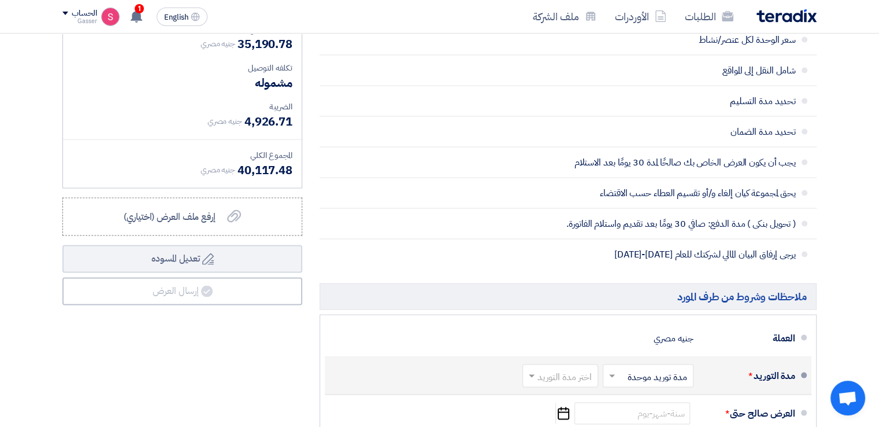
click at [560, 368] on input "text" at bounding box center [558, 376] width 70 height 17
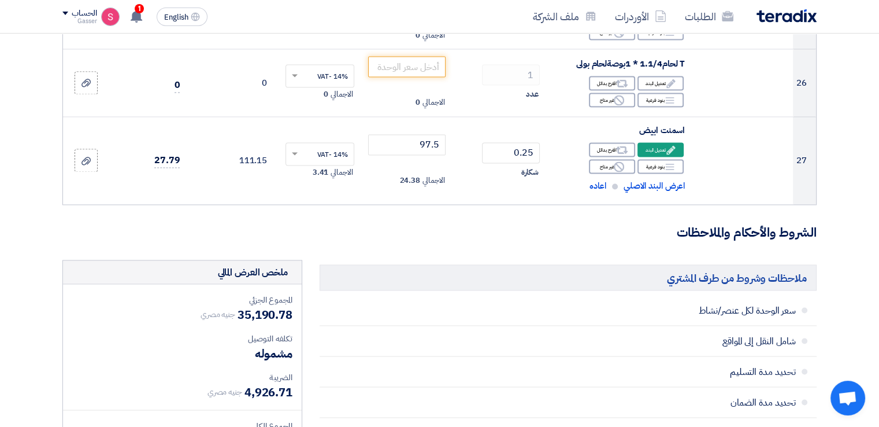
scroll to position [1706, 0]
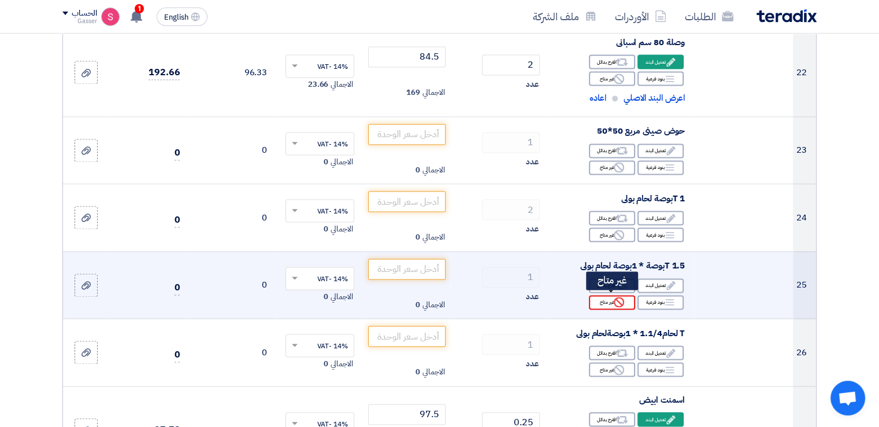
click at [606, 295] on div "Reject غير متاح" at bounding box center [612, 302] width 46 height 14
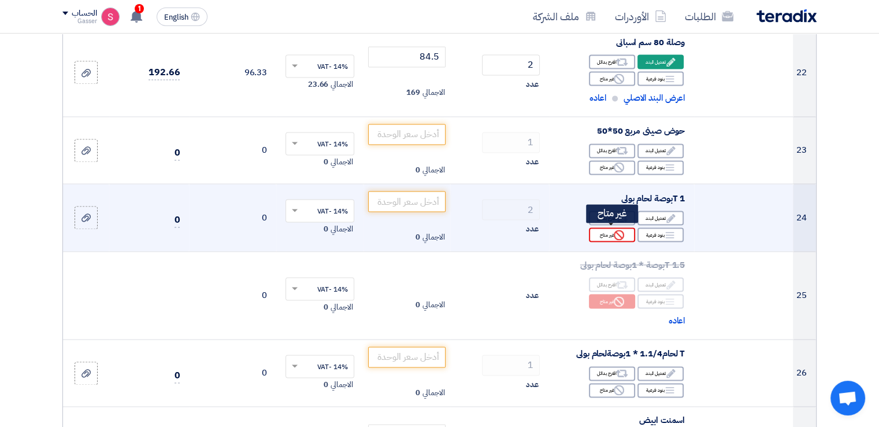
click at [605, 231] on div "Reject غير متاح" at bounding box center [612, 234] width 46 height 14
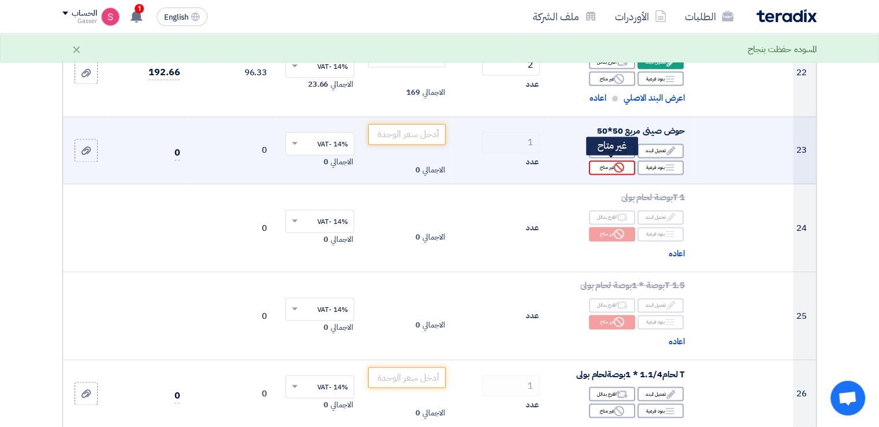
click at [610, 165] on div "Reject غير متاح" at bounding box center [612, 167] width 46 height 14
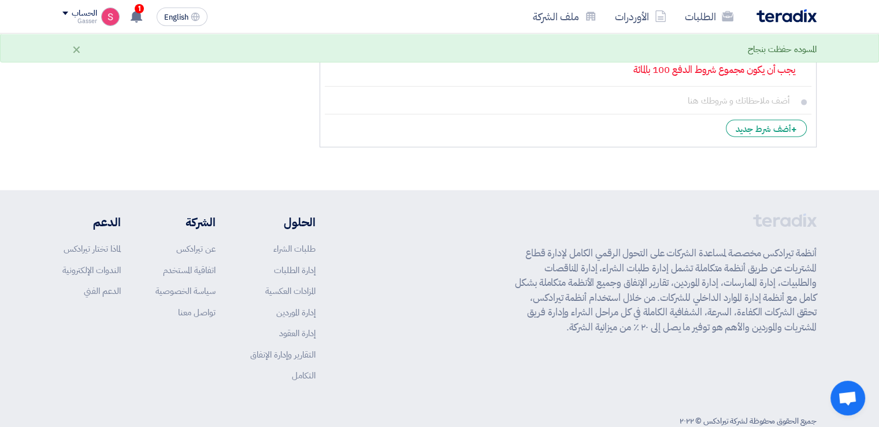
scroll to position [2575, 0]
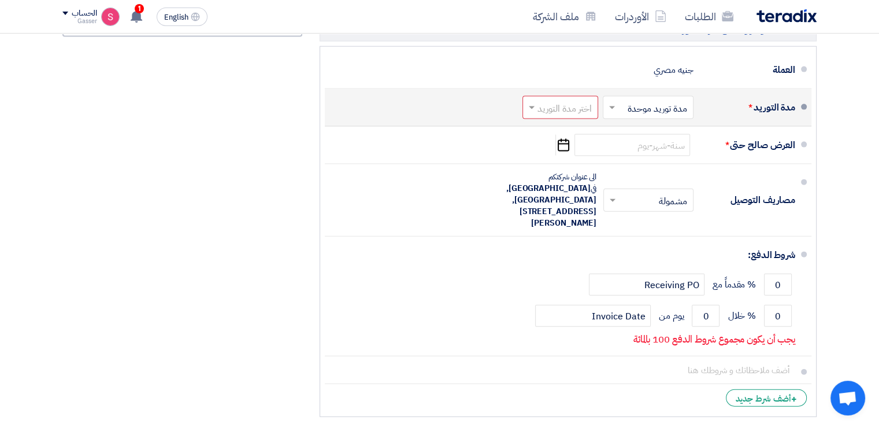
click at [551, 110] on input "text" at bounding box center [558, 109] width 70 height 17
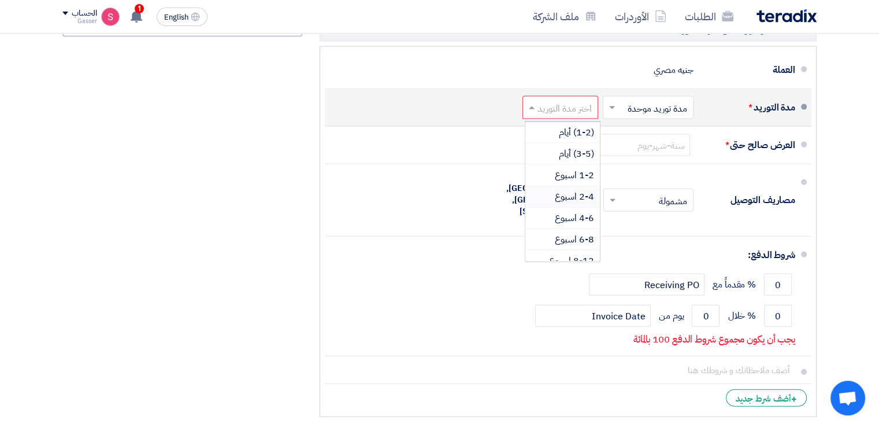
click at [592, 193] on span "2-4 اسبوع" at bounding box center [574, 197] width 39 height 14
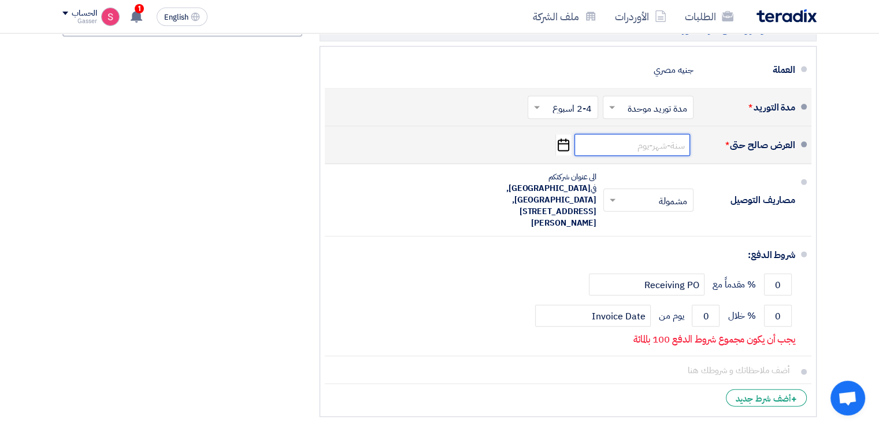
click at [649, 143] on input at bounding box center [633, 145] width 116 height 22
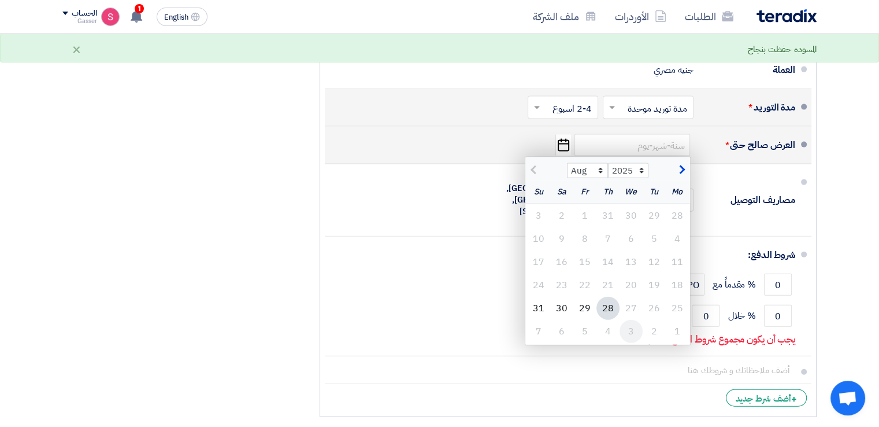
click at [634, 331] on div "3" at bounding box center [631, 331] width 23 height 23
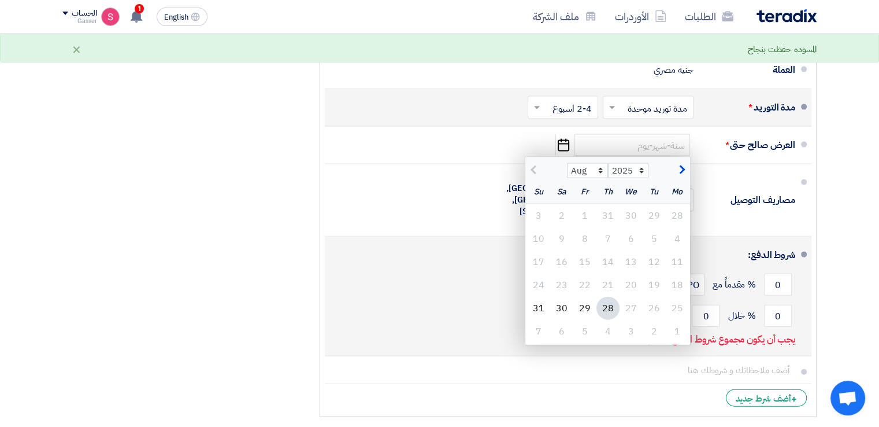
type input "[DATE]"
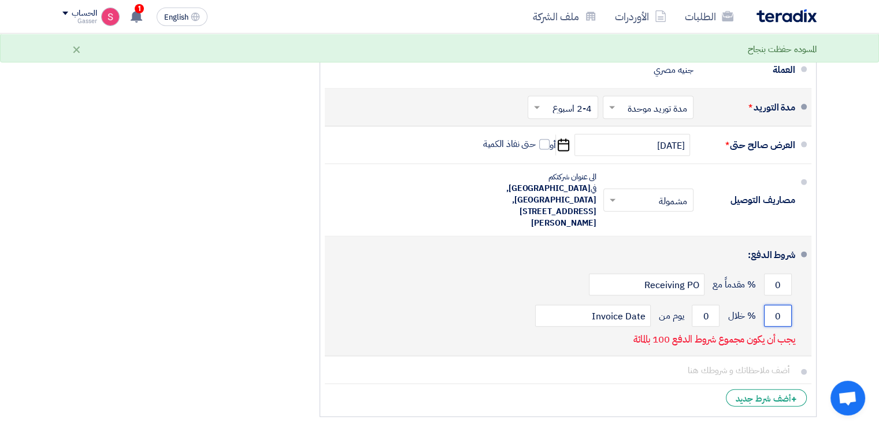
drag, startPoint x: 781, startPoint y: 294, endPoint x: 770, endPoint y: 295, distance: 11.6
click at [770, 305] on input "0" at bounding box center [778, 316] width 28 height 22
type input "100"
drag, startPoint x: 708, startPoint y: 293, endPoint x: 680, endPoint y: 287, distance: 28.3
click at [697, 305] on input "0" at bounding box center [706, 316] width 28 height 22
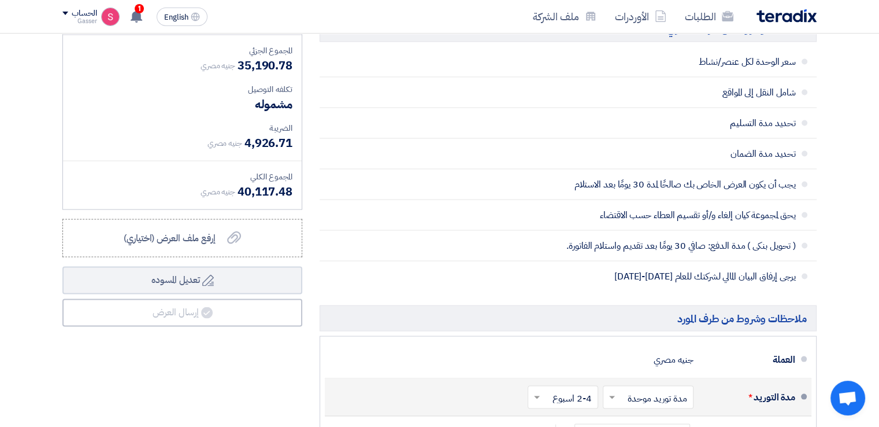
scroll to position [2555, 0]
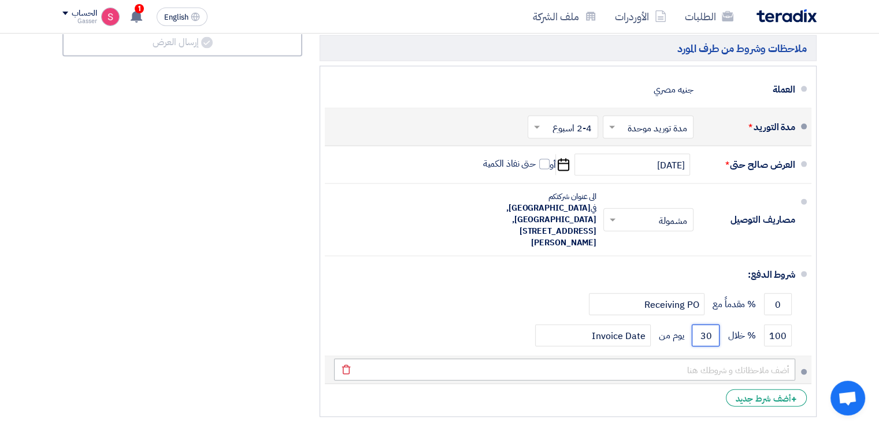
type input "30"
click at [62, 0] on button "Draft تعديل المسوده" at bounding box center [182, 11] width 240 height 28
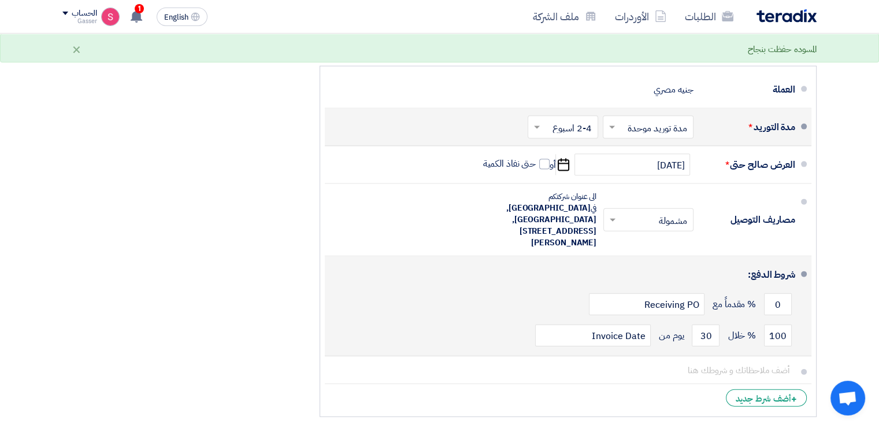
click at [488, 320] on div "100 % خلال 30 يوم من Invoice Date" at bounding box center [564, 335] width 461 height 31
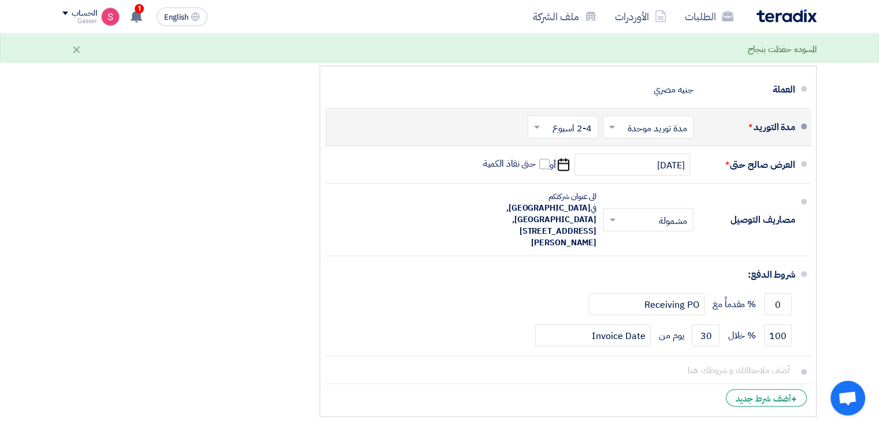
click at [549, 384] on li "+ أضف شرط جديد" at bounding box center [568, 398] width 487 height 28
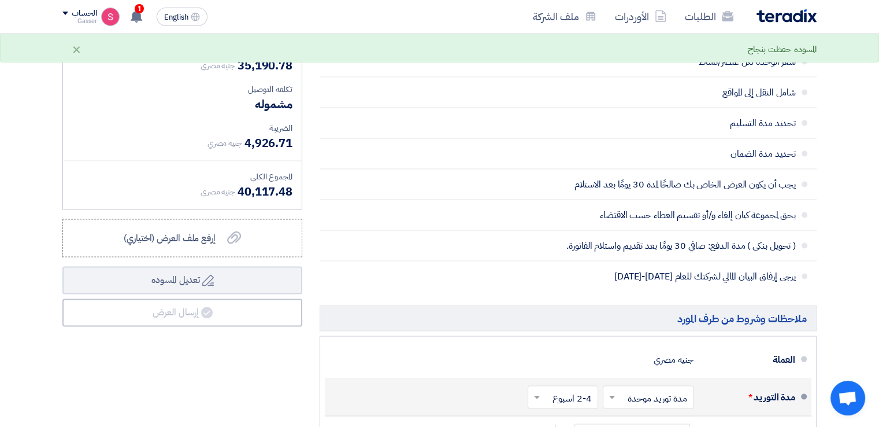
scroll to position [2016, 0]
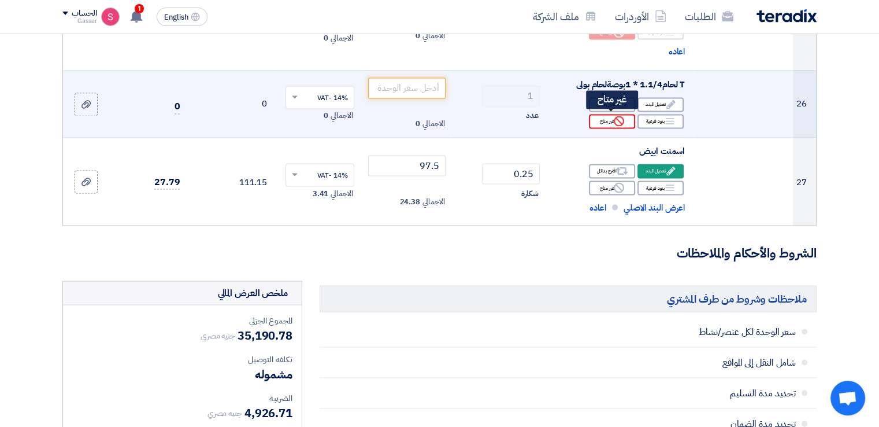
click at [609, 119] on div "Reject غير متاح" at bounding box center [612, 121] width 46 height 14
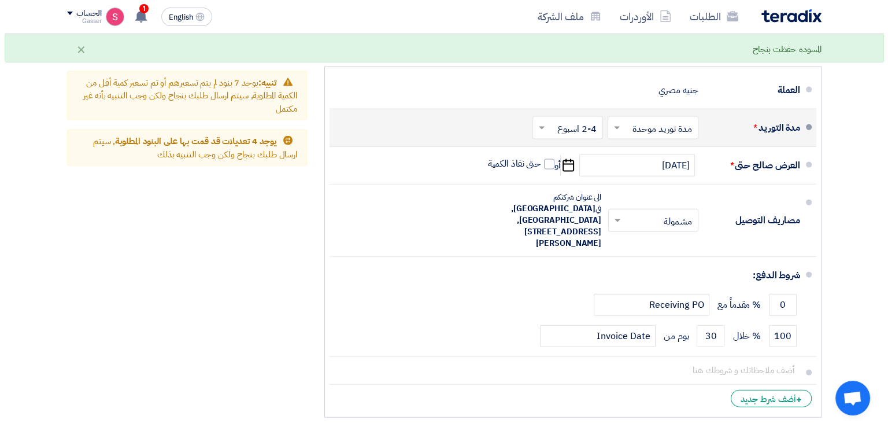
scroll to position [2306, 0]
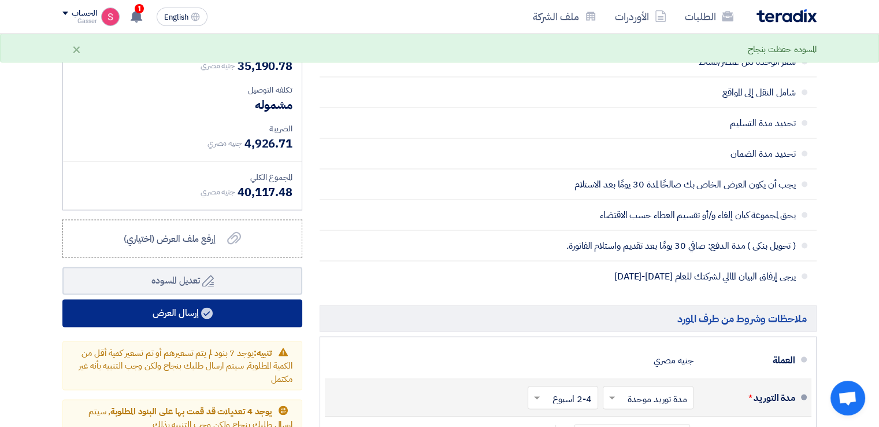
click at [253, 306] on button "إرسال العرض" at bounding box center [182, 313] width 240 height 28
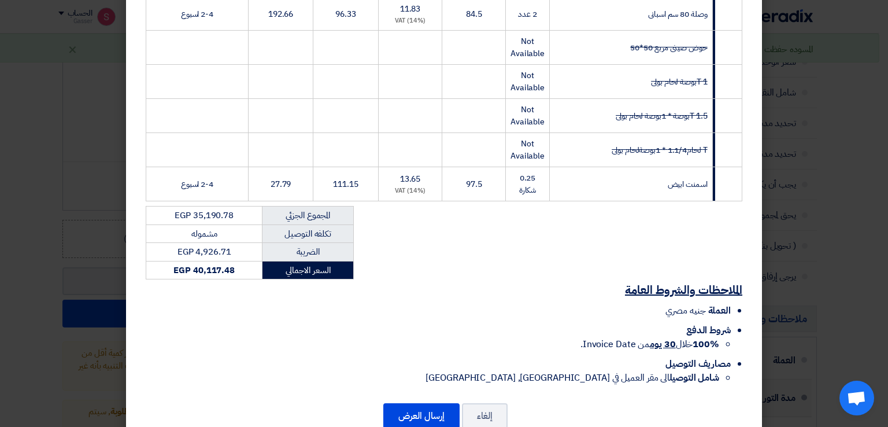
scroll to position [954, 0]
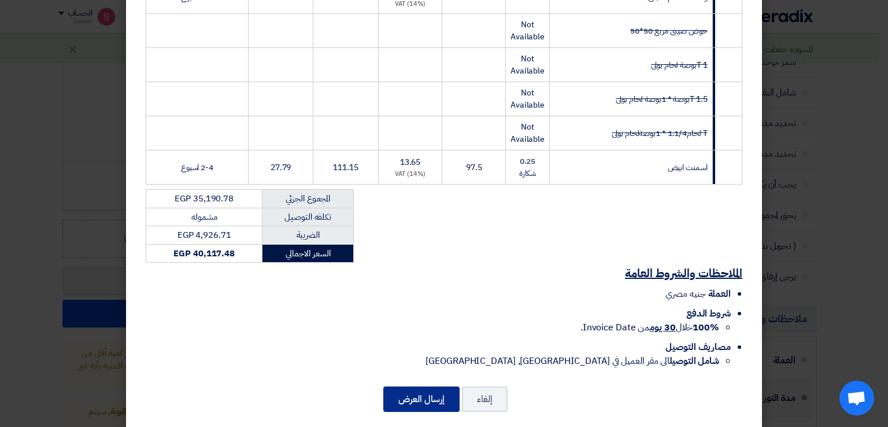
click at [435, 389] on button "إرسال العرض" at bounding box center [421, 398] width 76 height 25
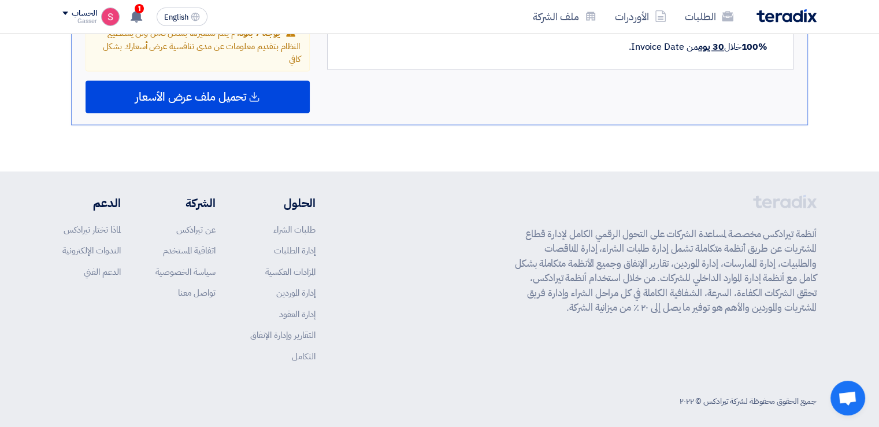
scroll to position [1516, 0]
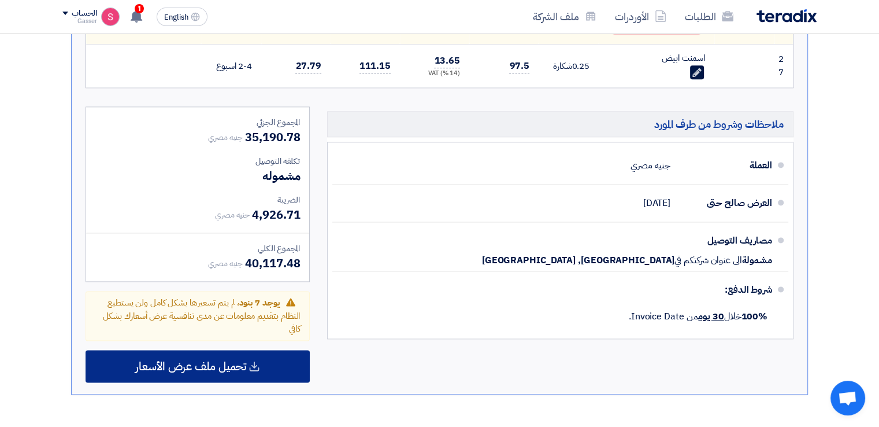
click at [276, 355] on div "تحميل ملف عرض الأسعار" at bounding box center [198, 366] width 224 height 32
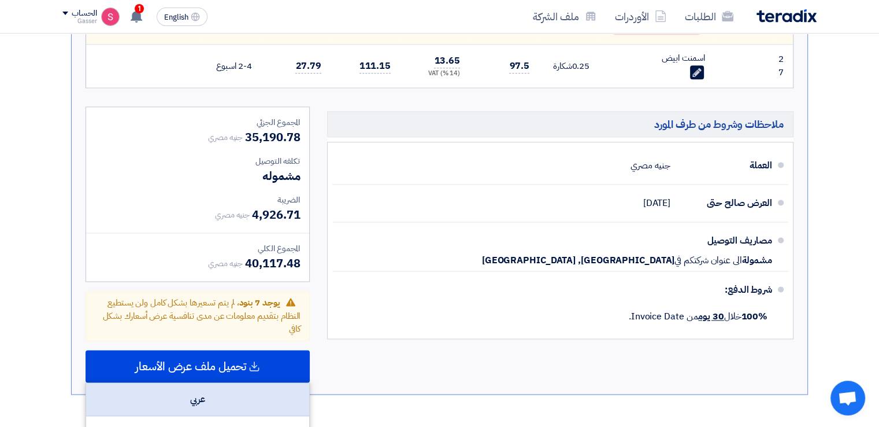
click at [259, 392] on div "عربي" at bounding box center [197, 399] width 223 height 33
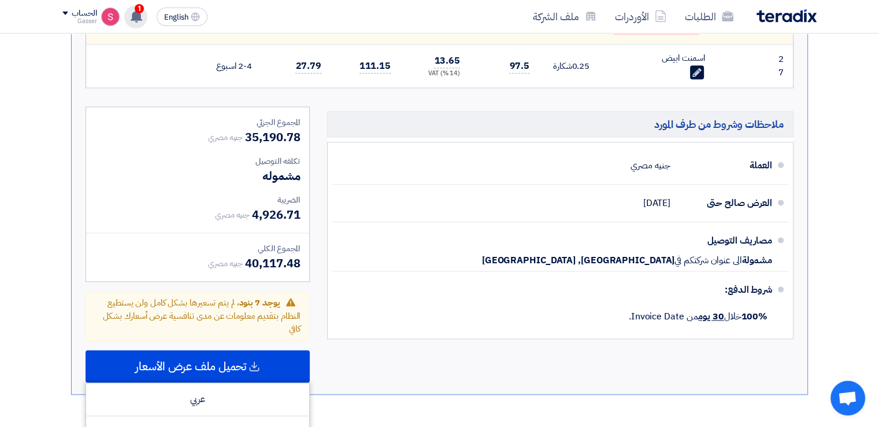
click at [134, 9] on div "1 عرض سعرك لطلب Supply of chairs and tables (مرفق صور و لينك) لم يعد الان تنافس…" at bounding box center [135, 16] width 23 height 23
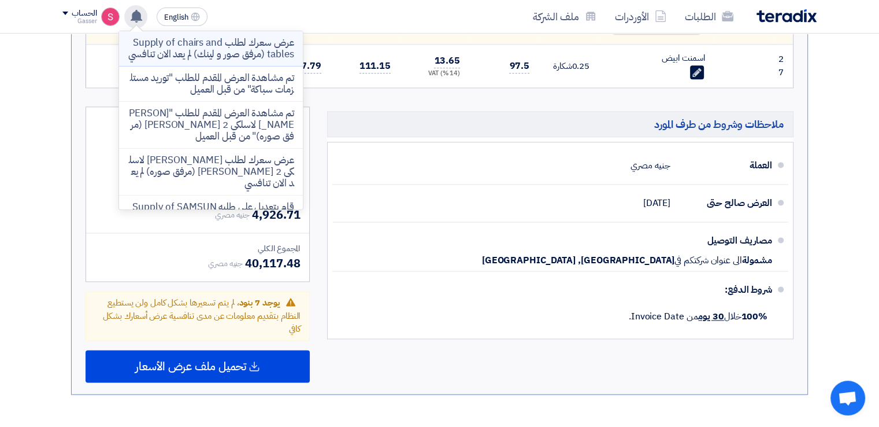
click at [192, 60] on p "عرض سعرك لطلب Supply of chairs and tables (مرفق صور و لينك) لم يعد الان تنافسي" at bounding box center [210, 48] width 165 height 23
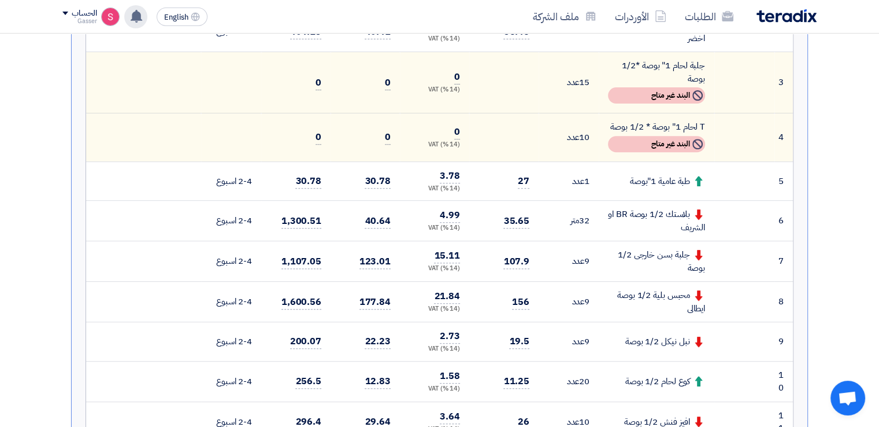
scroll to position [0, 0]
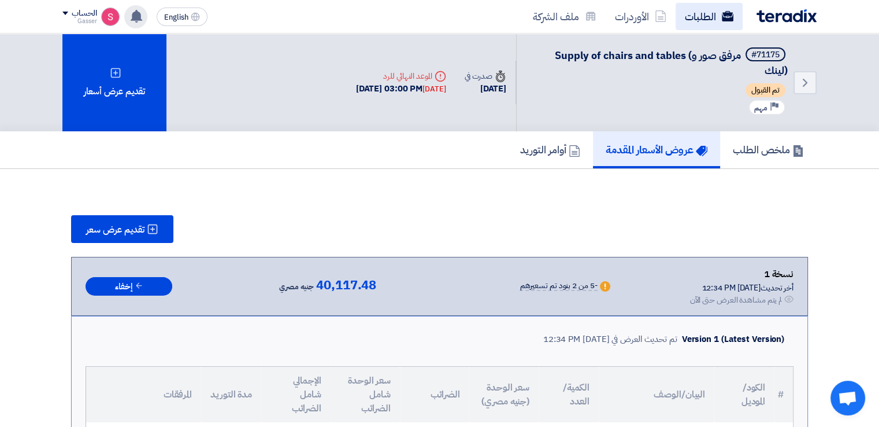
click at [710, 9] on link "الطلبات" at bounding box center [709, 16] width 67 height 27
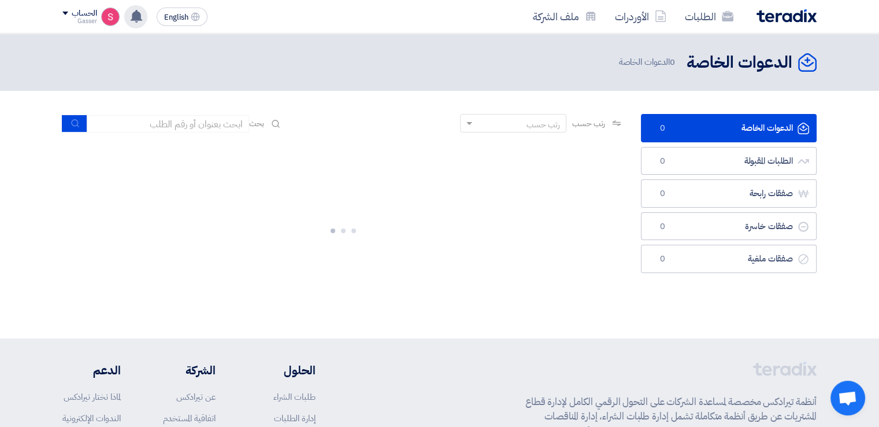
click at [129, 14] on div "عرض سعرك لطلب Supply of chairs and tables (مرفق صور و لينك) لم يعد الان تنافسي …" at bounding box center [135, 16] width 23 height 23
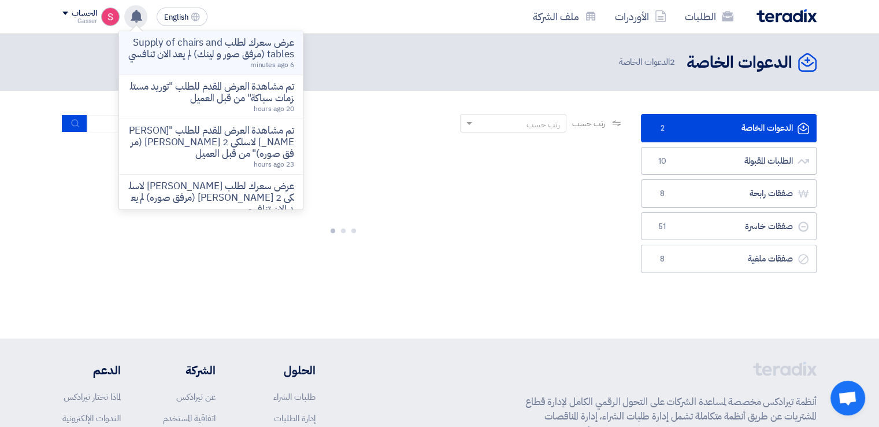
click at [271, 55] on p "عرض سعرك لطلب Supply of chairs and tables (مرفق صور و لينك) لم يعد الان تنافسي" at bounding box center [210, 48] width 165 height 23
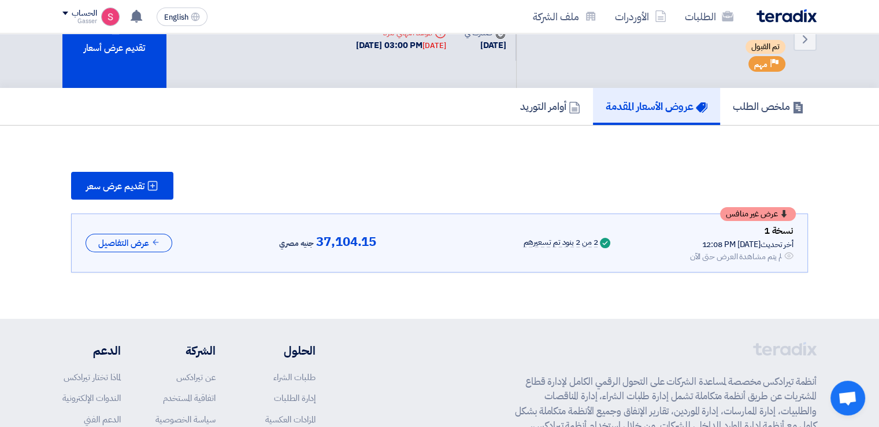
scroll to position [71, 0]
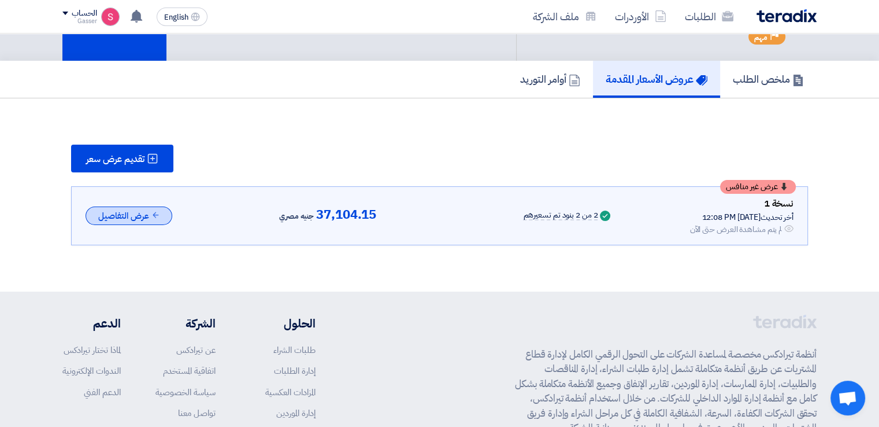
click at [115, 214] on button "عرض التفاصيل" at bounding box center [129, 215] width 87 height 19
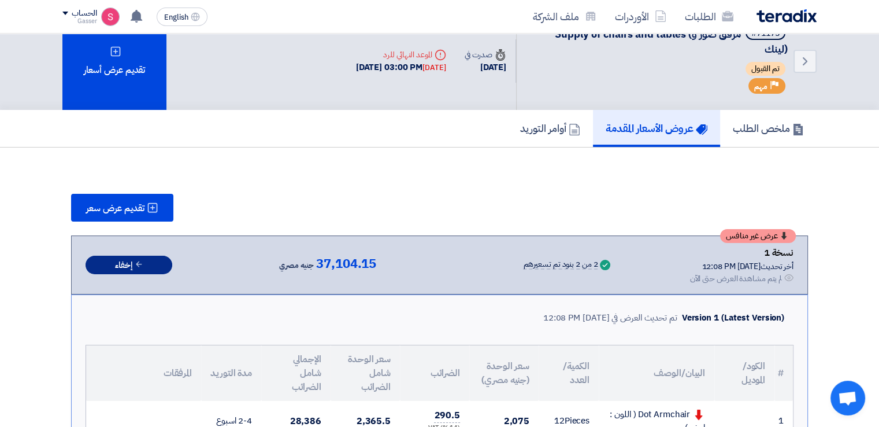
scroll to position [0, 0]
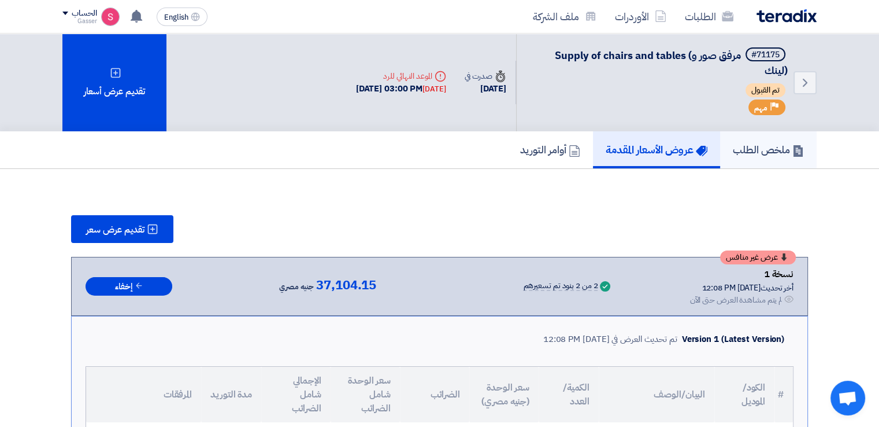
click at [745, 146] on h5 "ملخص الطلب" at bounding box center [768, 149] width 71 height 13
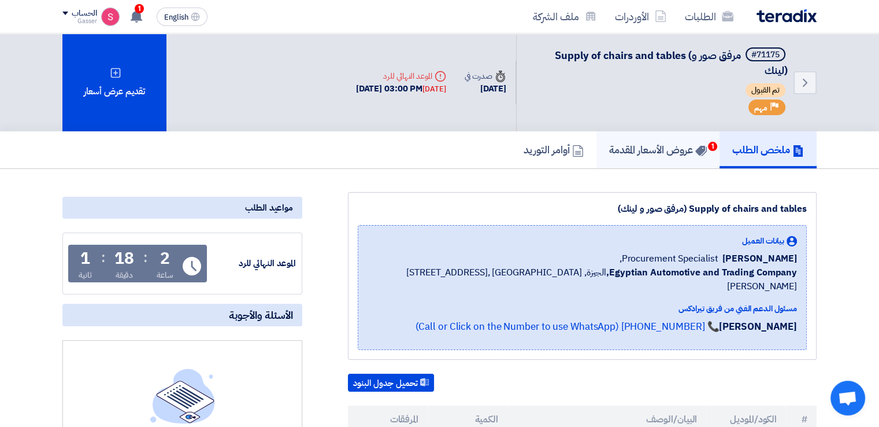
click at [666, 154] on h5 "عروض الأسعار المقدمة 1" at bounding box center [658, 149] width 98 height 13
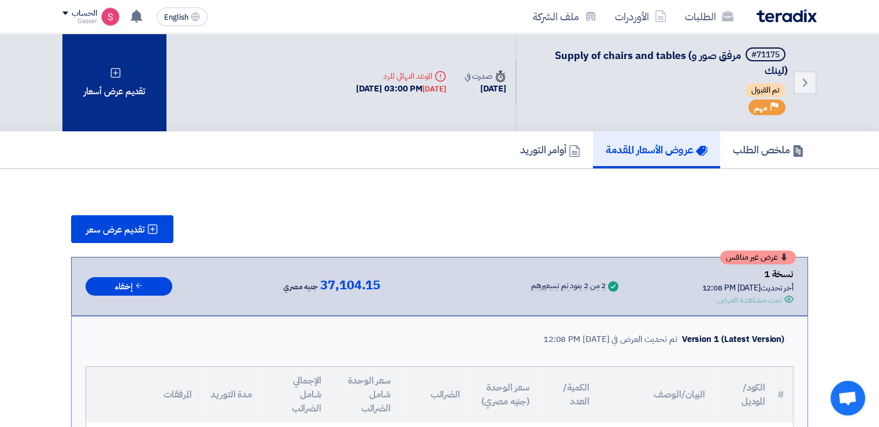
click at [160, 77] on div "تقديم عرض أسعار" at bounding box center [114, 83] width 104 height 98
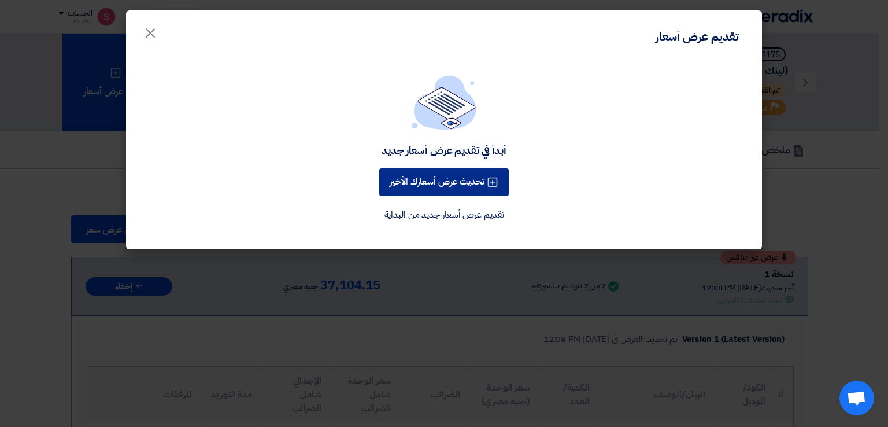
click at [462, 181] on button "تحديث عرض أسعارك الأخير" at bounding box center [443, 182] width 129 height 28
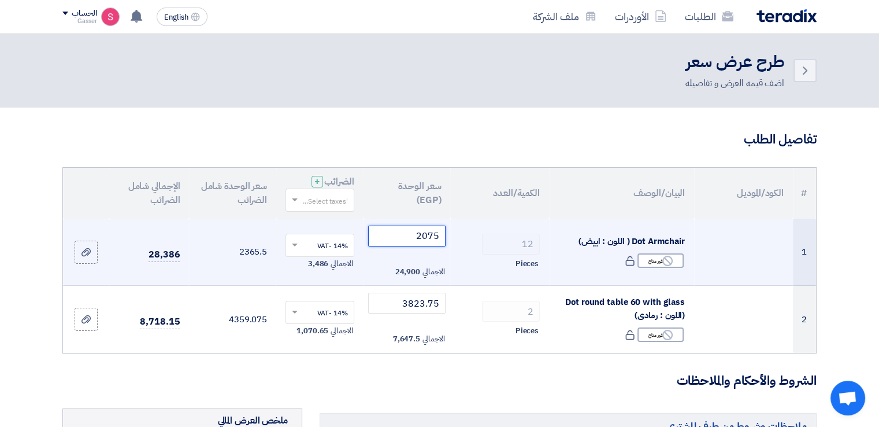
click at [517, 235] on tr "1 Dot Armchair ( اللون : ابيض) Reject غير متاح 12 2075 ×" at bounding box center [439, 251] width 753 height 67
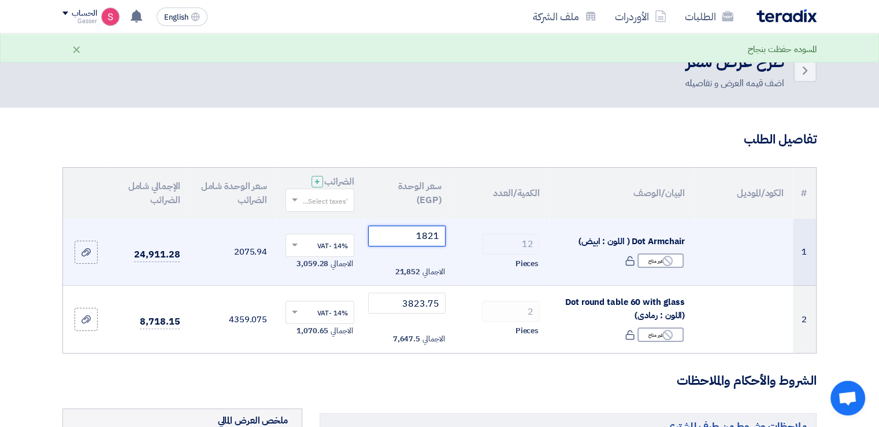
type input "1821"
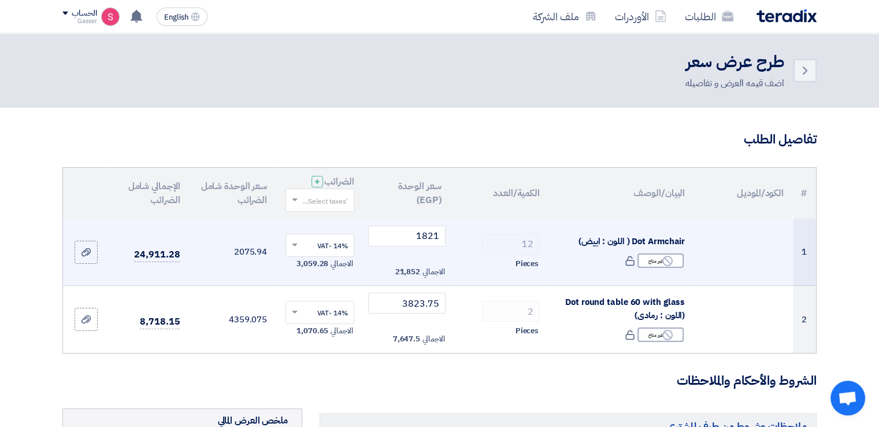
click at [488, 265] on div "Pieces" at bounding box center [500, 264] width 80 height 14
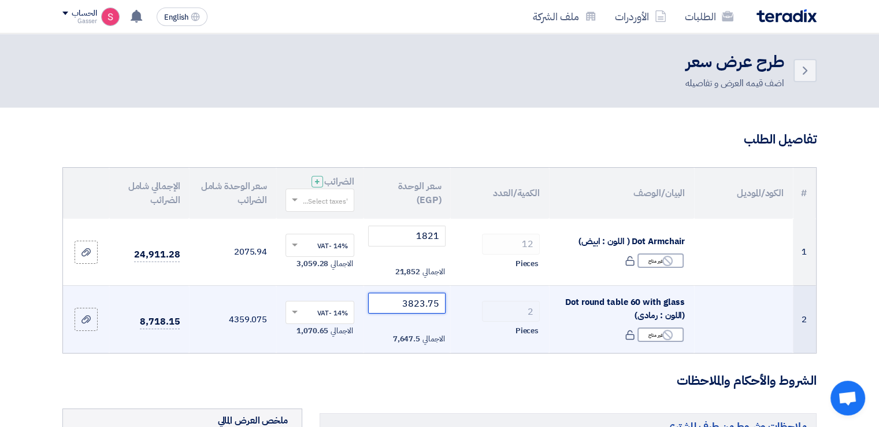
drag, startPoint x: 381, startPoint y: 301, endPoint x: 514, endPoint y: 299, distance: 132.4
click at [514, 299] on tr "2 Dot round table 60 with glass (اللون : رمادى) Reject غير متاح 2 3823.75" at bounding box center [439, 319] width 753 height 67
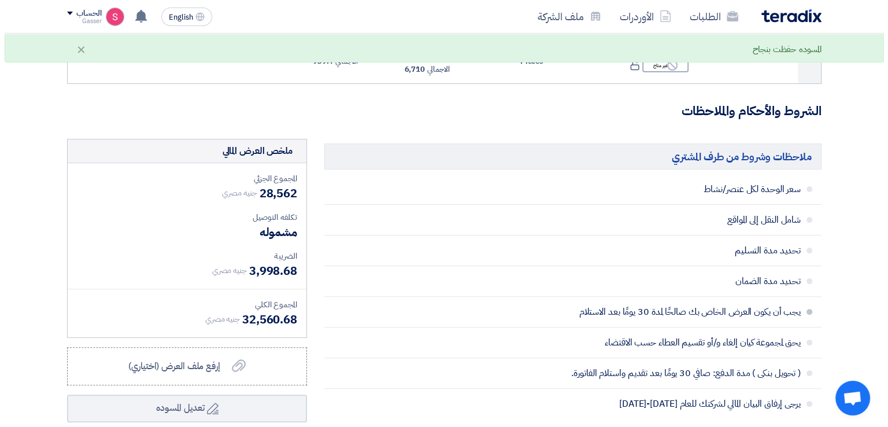
scroll to position [539, 0]
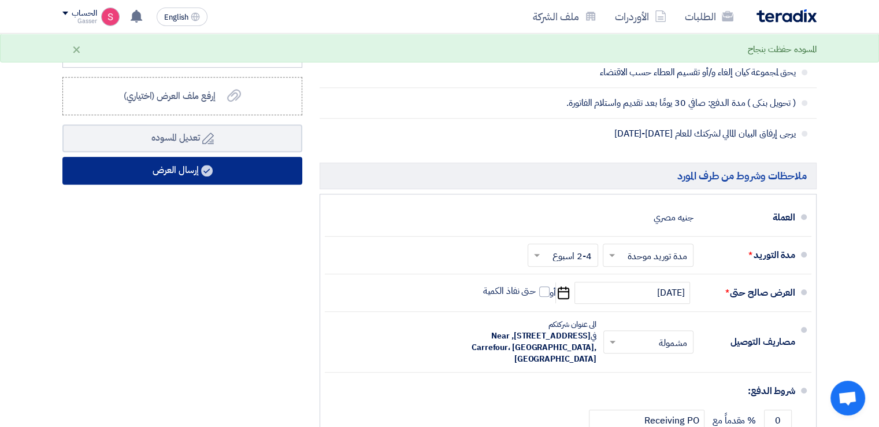
type input "3355"
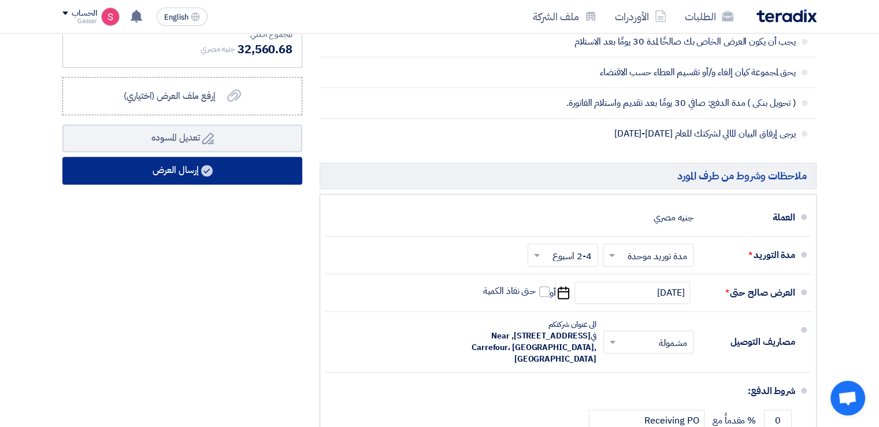
click at [202, 165] on icon at bounding box center [207, 171] width 12 height 12
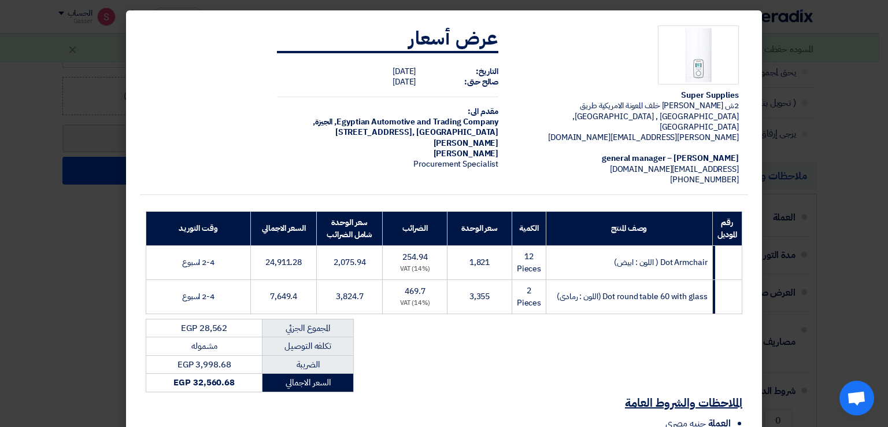
scroll to position [132, 0]
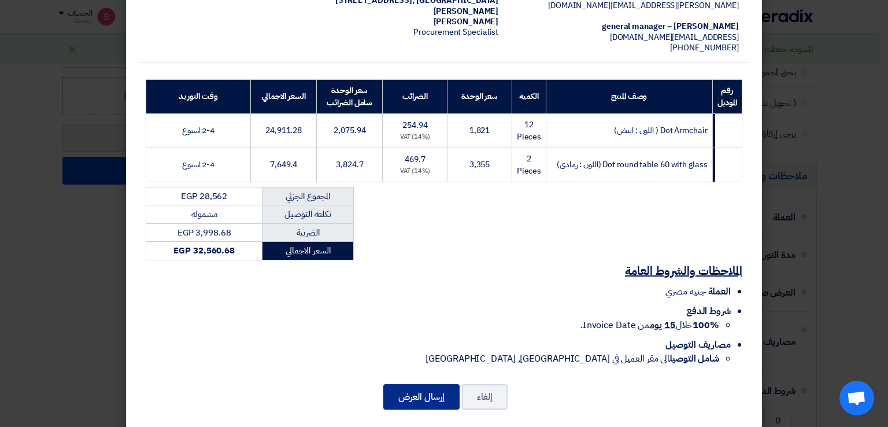
click at [428, 391] on button "إرسال العرض" at bounding box center [421, 396] width 76 height 25
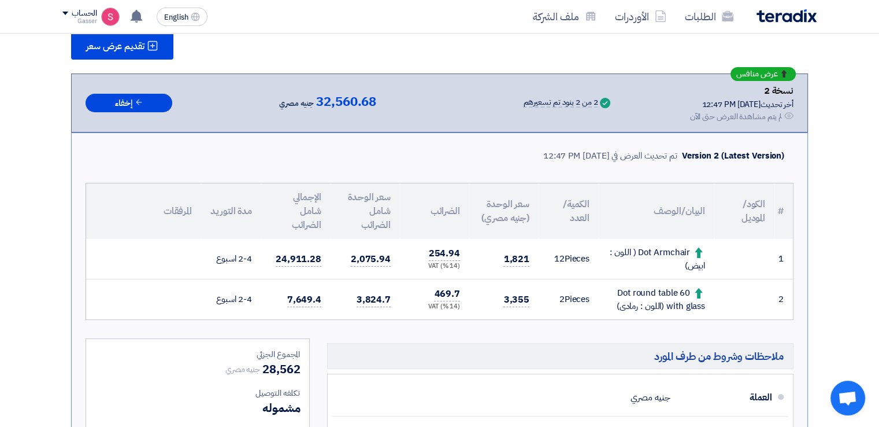
scroll to position [0, 0]
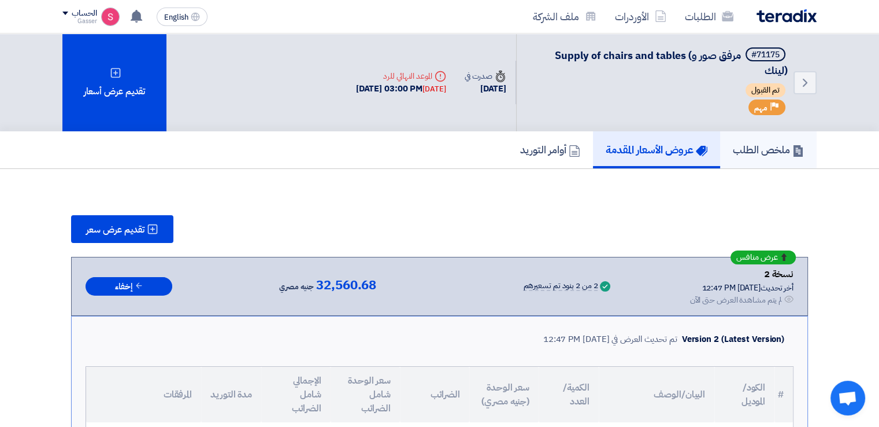
click at [757, 151] on h5 "ملخص الطلب" at bounding box center [768, 149] width 71 height 13
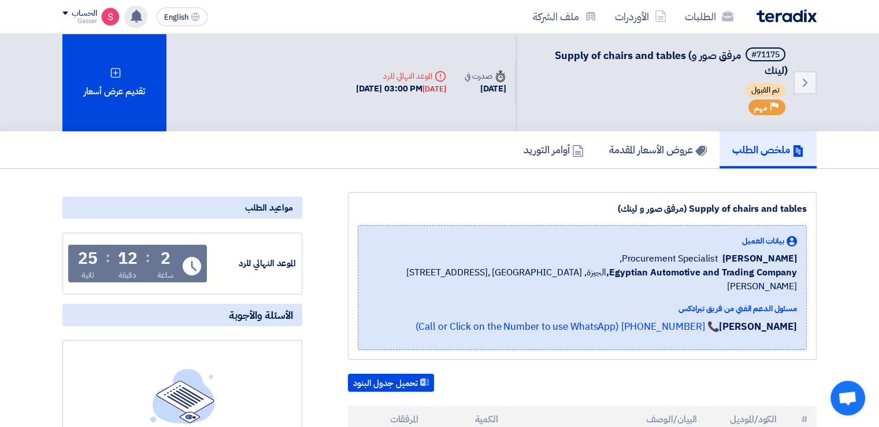
click at [132, 12] on icon at bounding box center [136, 16] width 13 height 13
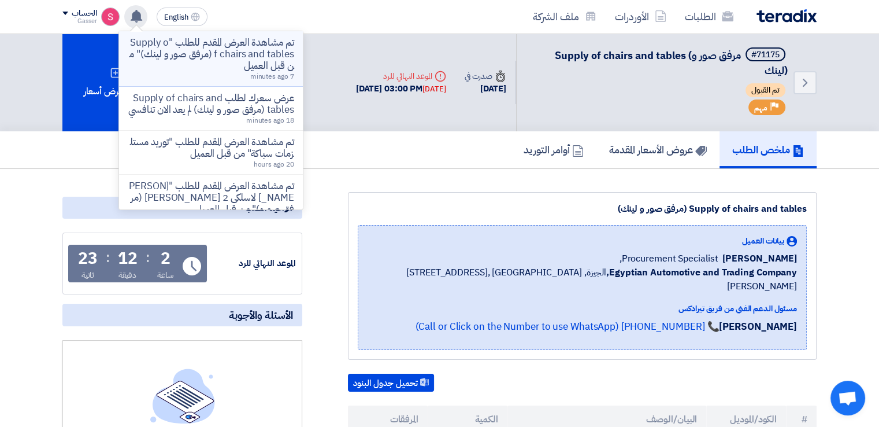
click at [264, 60] on p "تم مشاهدة العرض المقدم للطلب "Supply of chairs and tables (مرفق صور و لينك)" من…" at bounding box center [210, 54] width 165 height 35
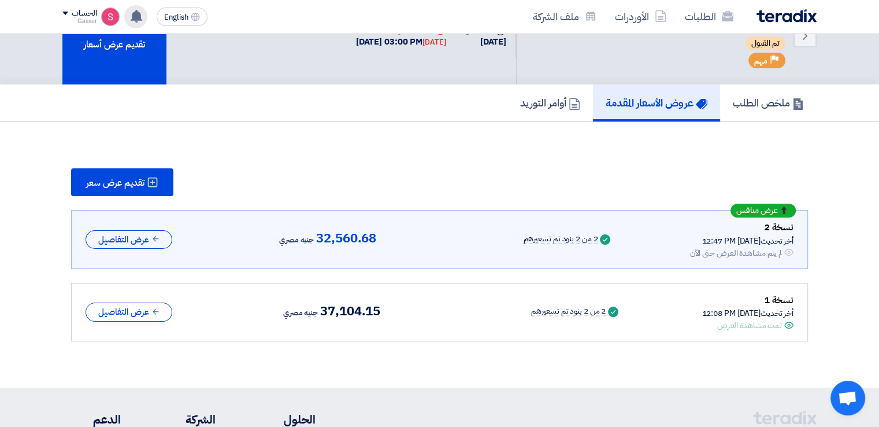
scroll to position [143, 0]
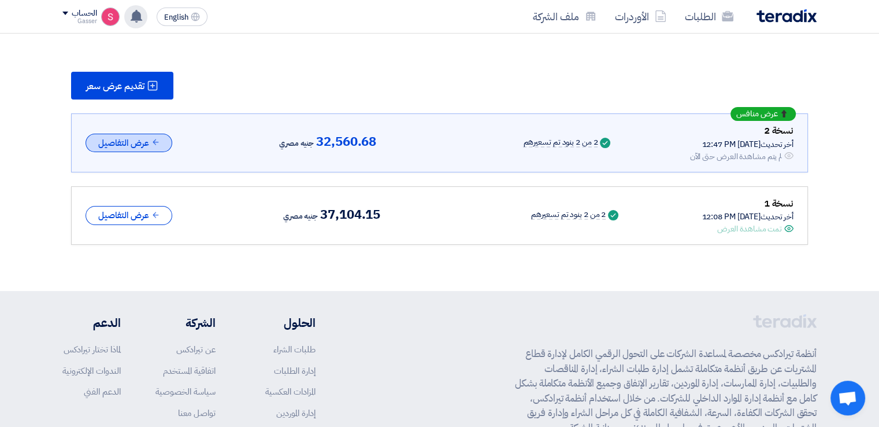
click at [139, 139] on button "عرض التفاصيل" at bounding box center [129, 143] width 87 height 19
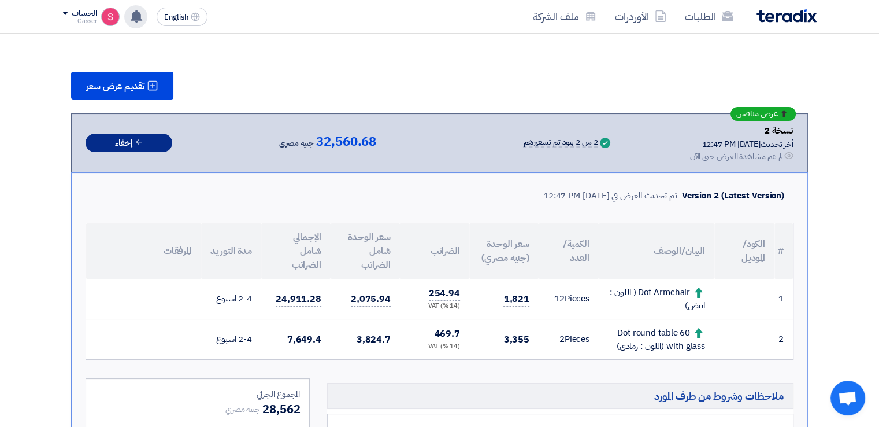
scroll to position [413, 0]
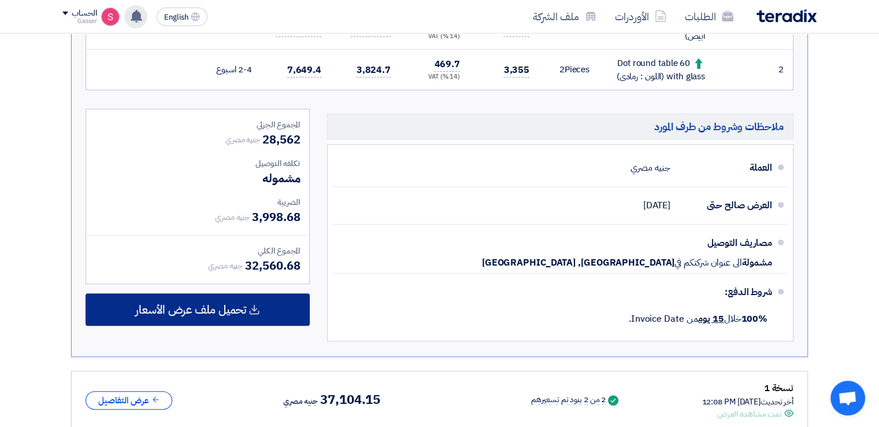
click at [227, 310] on span "تحميل ملف عرض الأسعار" at bounding box center [190, 309] width 111 height 10
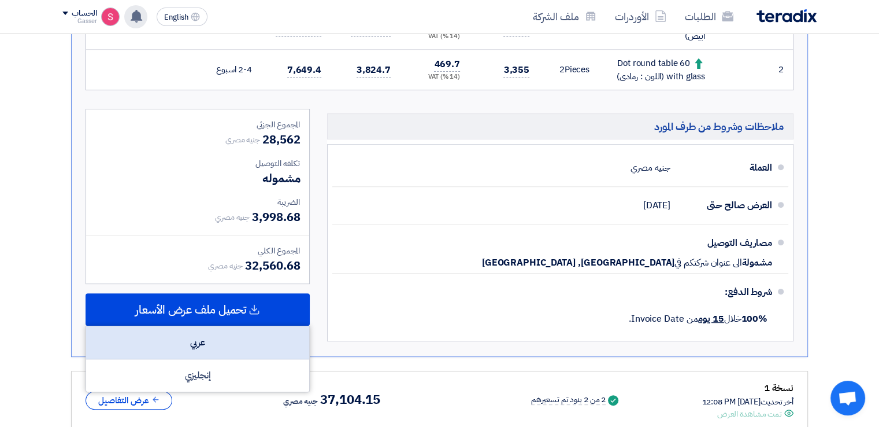
click at [260, 342] on div "عربي" at bounding box center [197, 342] width 223 height 33
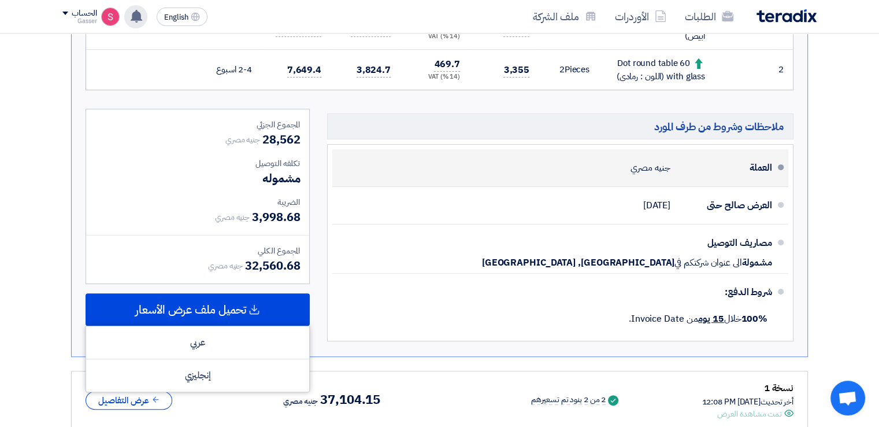
scroll to position [143, 0]
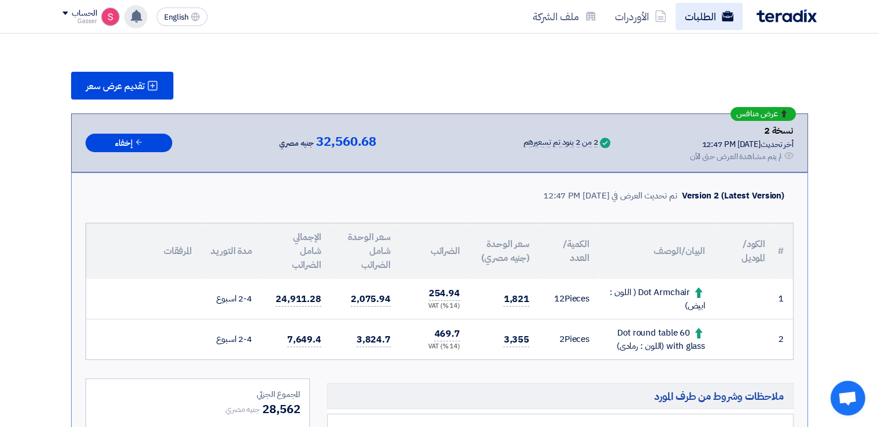
click at [707, 13] on link "الطلبات" at bounding box center [709, 16] width 67 height 27
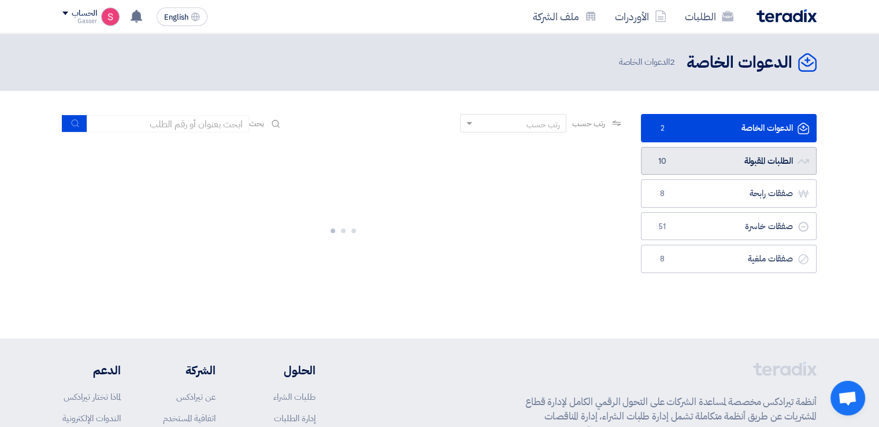
click at [707, 160] on link "الطلبات المقبولة الطلبات المقبولة 10" at bounding box center [729, 161] width 176 height 28
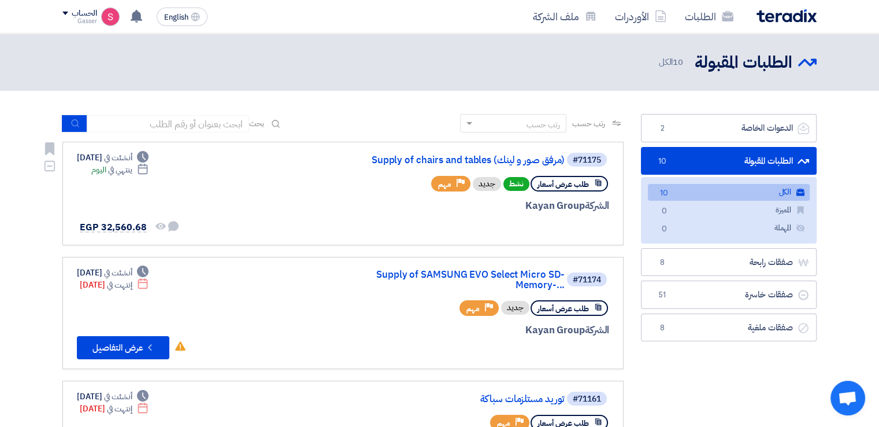
scroll to position [269, 0]
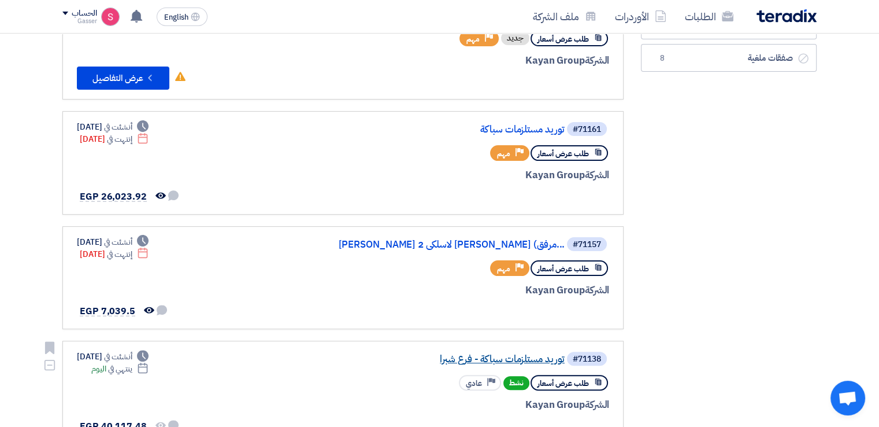
click at [530, 354] on link "توريد مستلزمات سباكة - فرع شبرا" at bounding box center [449, 359] width 231 height 10
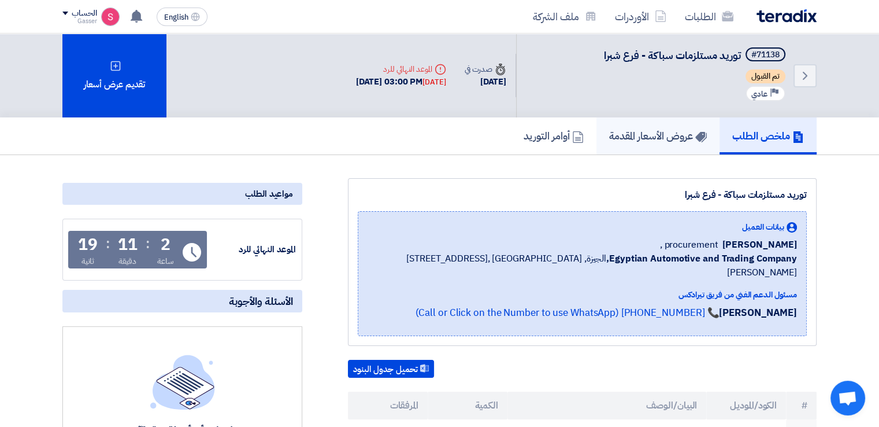
click at [633, 139] on h5 "عروض الأسعار المقدمة" at bounding box center [658, 135] width 98 height 13
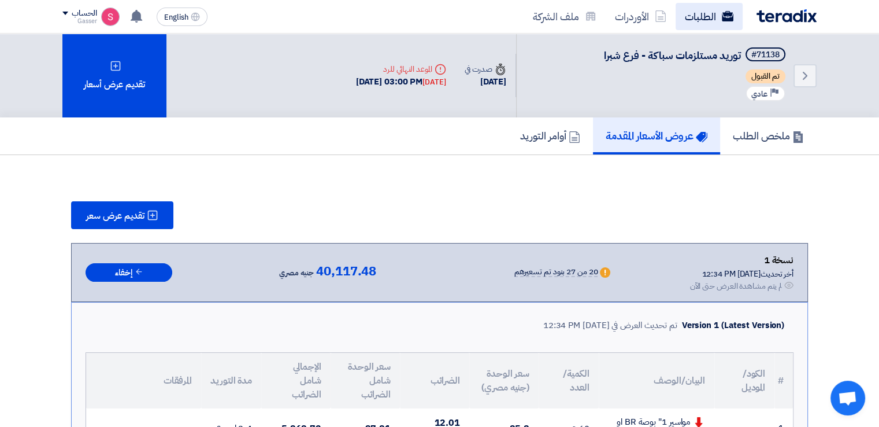
click at [712, 15] on link "الطلبات" at bounding box center [709, 16] width 67 height 27
